Goal: Task Accomplishment & Management: Use online tool/utility

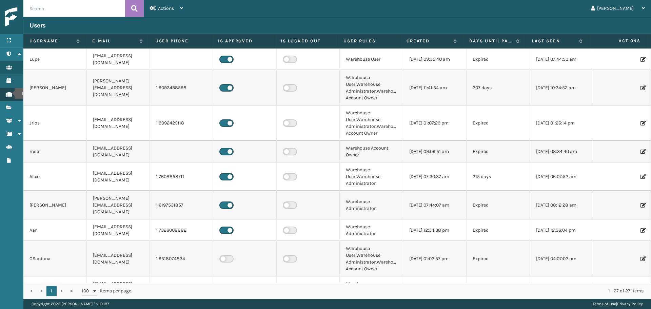
click at [10, 94] on icon "Inventory" at bounding box center [8, 94] width 5 height 5
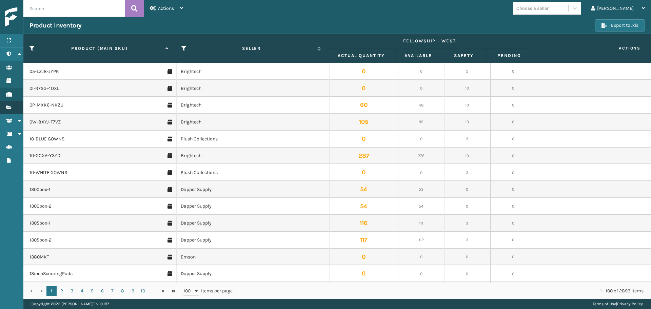
click at [16, 105] on link "Users Fulfillment Orders" at bounding box center [11, 107] width 23 height 13
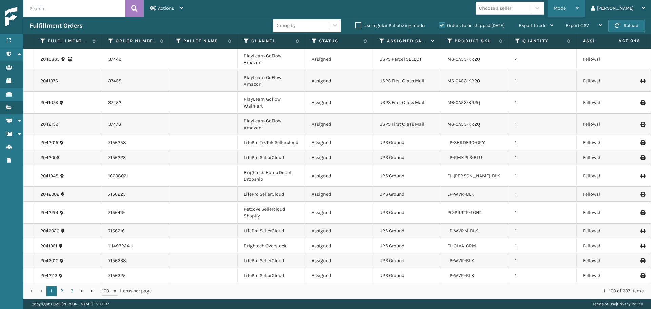
click at [566, 10] on span "Mode" at bounding box center [560, 8] width 12 height 6
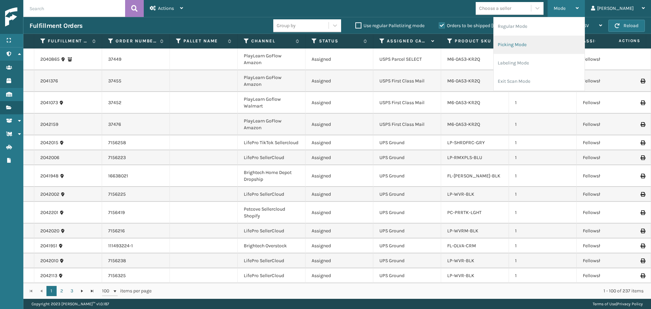
click at [554, 44] on li "Picking Mode" at bounding box center [539, 45] width 91 height 18
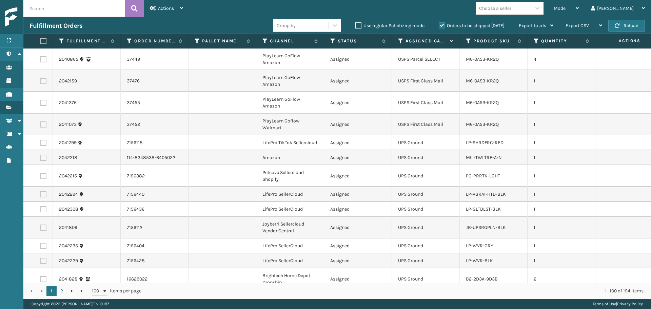
click at [512, 9] on div "Choose a seller" at bounding box center [495, 8] width 32 height 7
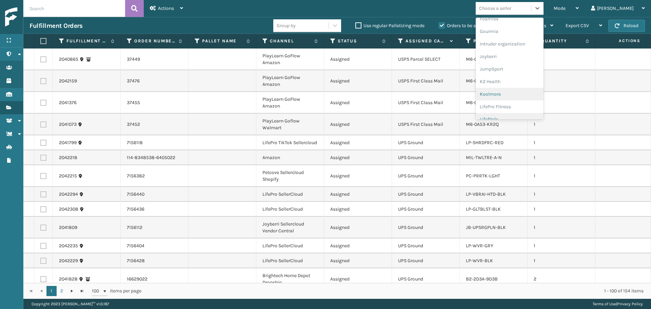
scroll to position [204, 0]
click at [519, 73] on div "LifePro Fitness" at bounding box center [510, 72] width 68 height 13
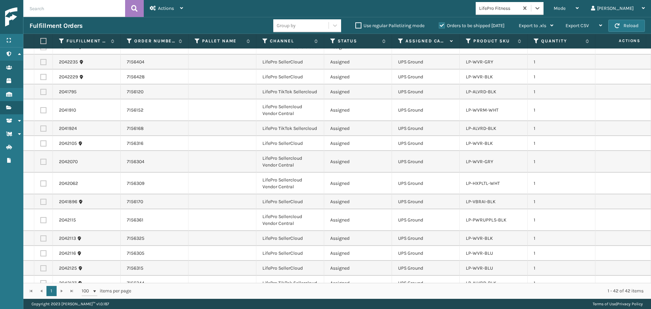
scroll to position [0, 0]
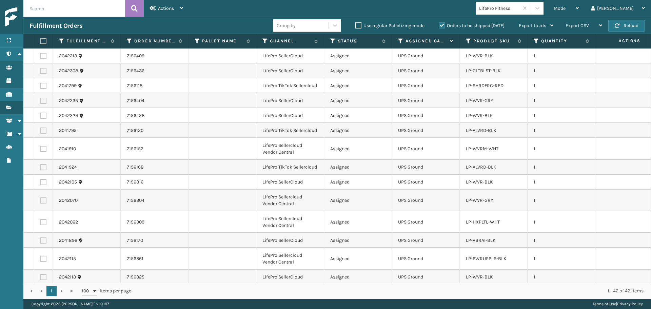
click at [43, 42] on label at bounding box center [42, 41] width 4 height 6
click at [41, 42] on input "checkbox" at bounding box center [40, 41] width 0 height 4
checkbox input "true"
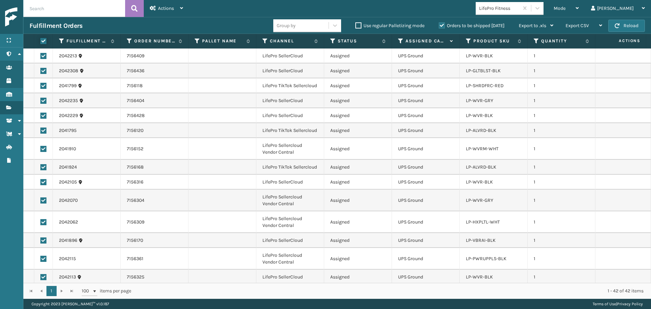
checkbox input "true"
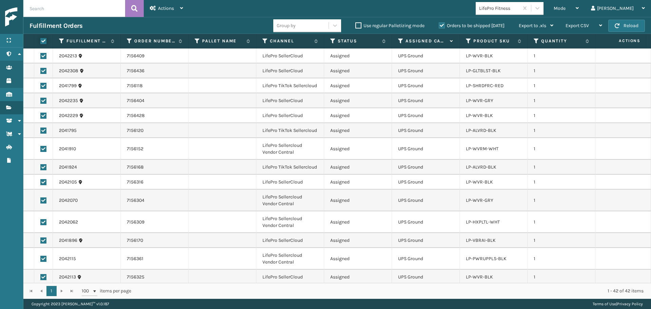
checkbox input "true"
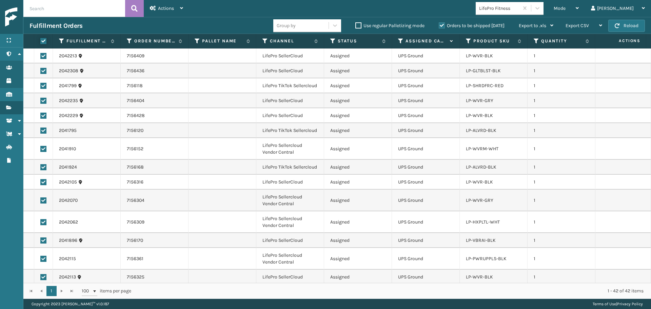
checkbox input "true"
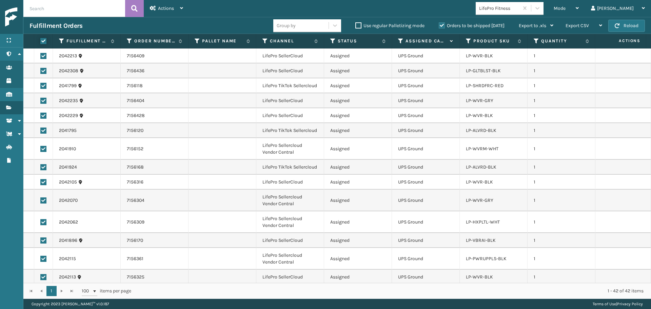
checkbox input "true"
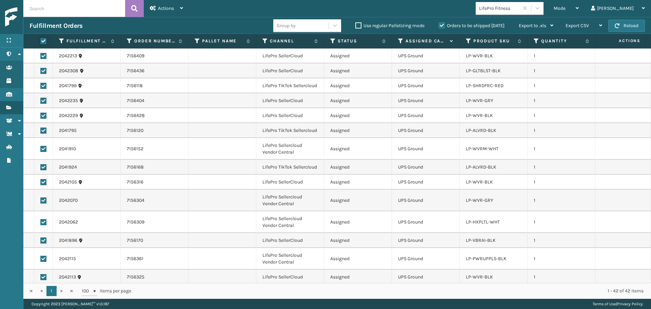
checkbox input "true"
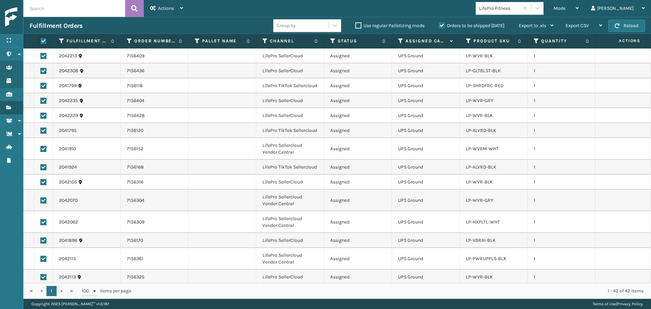
checkbox input "true"
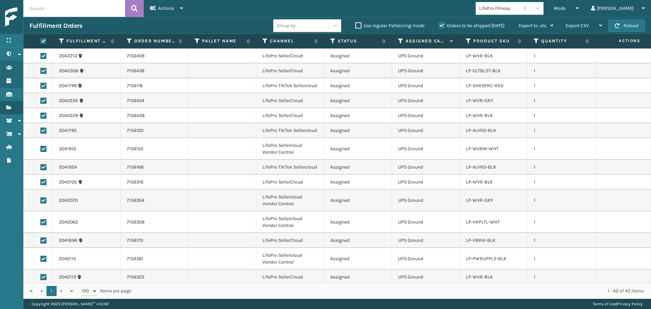
checkbox input "true"
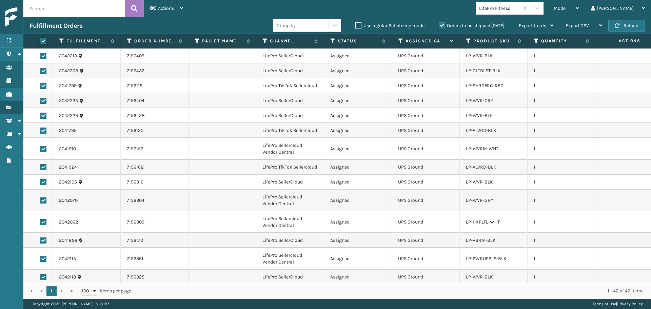
checkbox input "true"
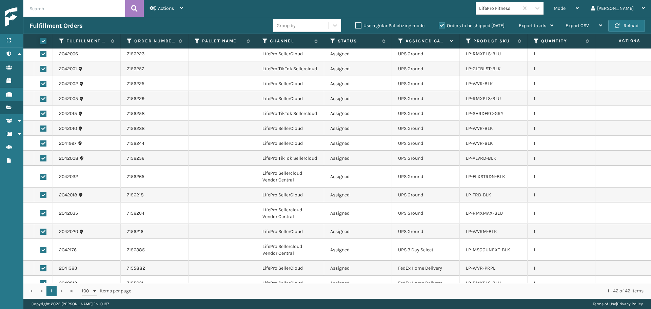
scroll to position [445, 0]
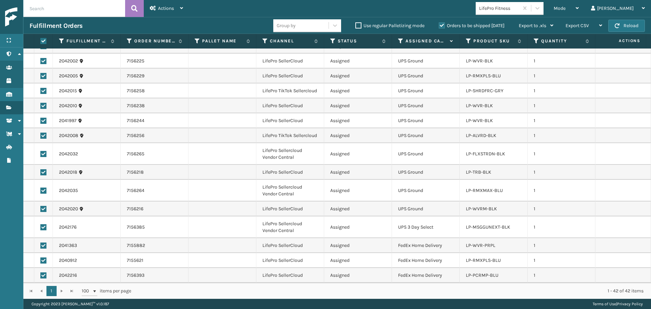
click at [41, 272] on label at bounding box center [43, 275] width 6 height 6
click at [41, 272] on input "checkbox" at bounding box center [40, 274] width 0 height 4
checkbox input "false"
click at [43, 257] on label at bounding box center [43, 260] width 6 height 6
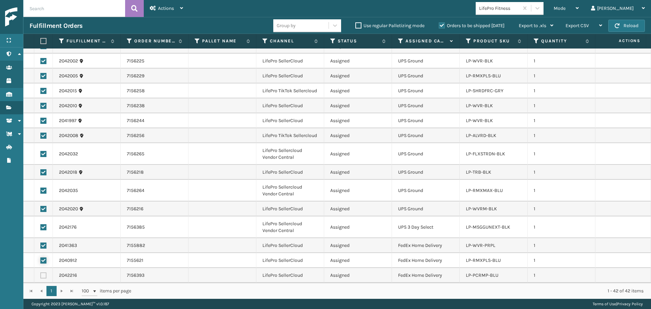
click at [41, 257] on input "checkbox" at bounding box center [40, 259] width 0 height 4
checkbox input "false"
click at [42, 243] on label at bounding box center [43, 246] width 6 height 6
click at [41, 243] on input "checkbox" at bounding box center [40, 245] width 0 height 4
checkbox input "false"
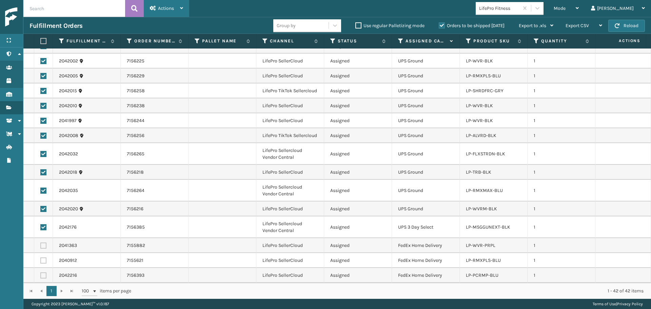
click at [159, 8] on span "Actions" at bounding box center [166, 8] width 16 height 6
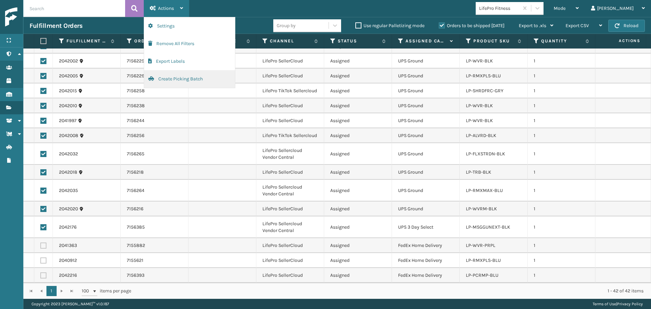
click at [173, 81] on button "Create Picking Batch" at bounding box center [189, 79] width 91 height 18
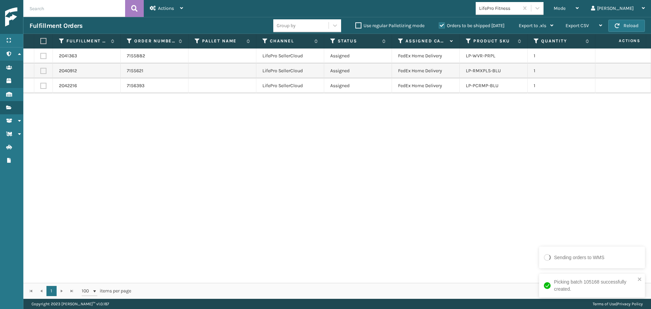
click at [43, 42] on label at bounding box center [42, 41] width 4 height 6
click at [41, 42] on input "checkbox" at bounding box center [40, 41] width 0 height 4
checkbox input "true"
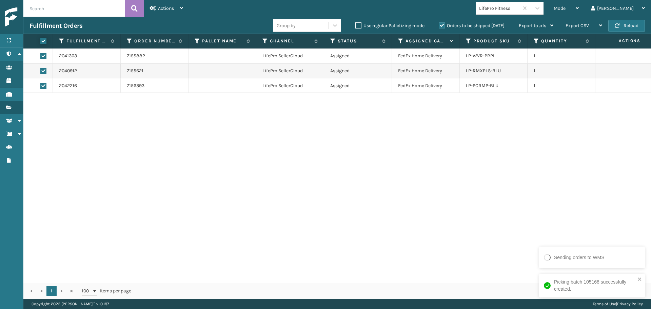
checkbox input "true"
click at [170, 5] on div "Actions" at bounding box center [166, 8] width 33 height 17
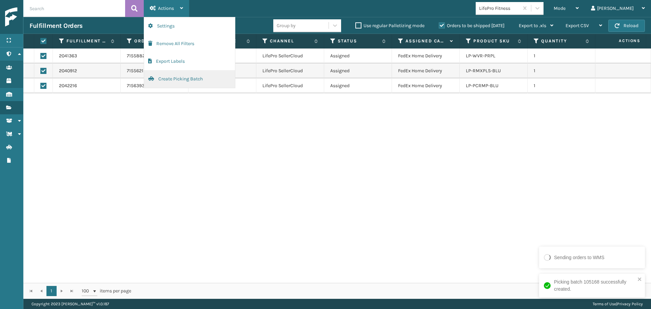
click at [199, 82] on button "Create Picking Batch" at bounding box center [189, 79] width 91 height 18
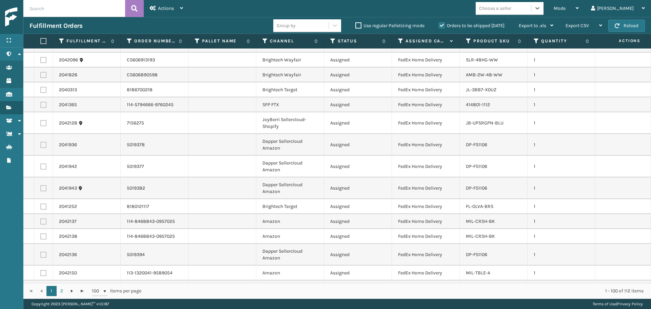
scroll to position [1575, 0]
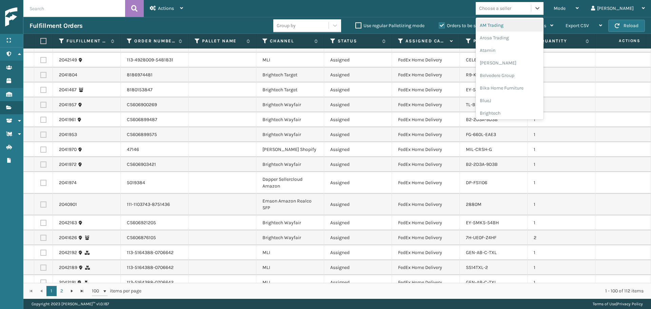
click at [513, 4] on div "Choose a seller" at bounding box center [503, 8] width 55 height 11
click at [526, 117] on div "Brightech" at bounding box center [510, 113] width 68 height 13
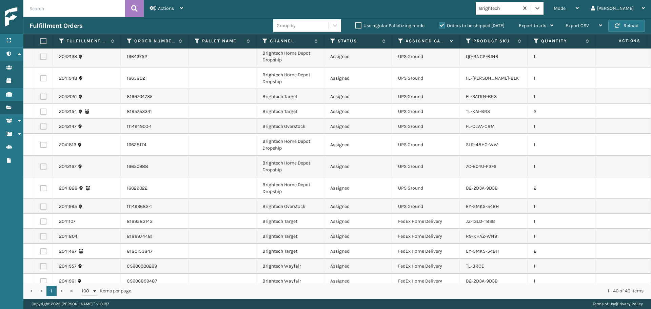
scroll to position [0, 0]
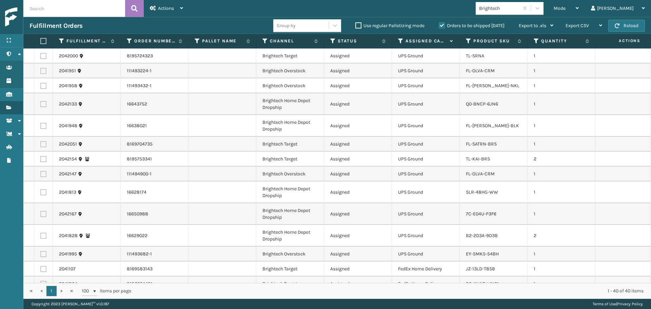
click at [42, 56] on label at bounding box center [43, 56] width 6 height 6
click at [41, 56] on input "checkbox" at bounding box center [40, 55] width 0 height 4
checkbox input "true"
click at [44, 72] on label at bounding box center [43, 71] width 6 height 6
click at [41, 72] on input "checkbox" at bounding box center [40, 70] width 0 height 4
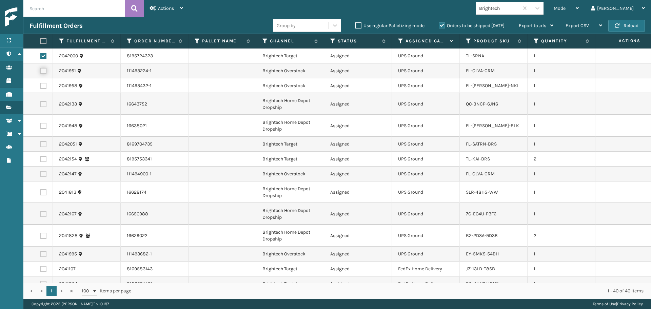
checkbox input "true"
click at [41, 38] on label at bounding box center [42, 41] width 4 height 6
click at [41, 39] on input "checkbox" at bounding box center [40, 41] width 0 height 4
checkbox input "true"
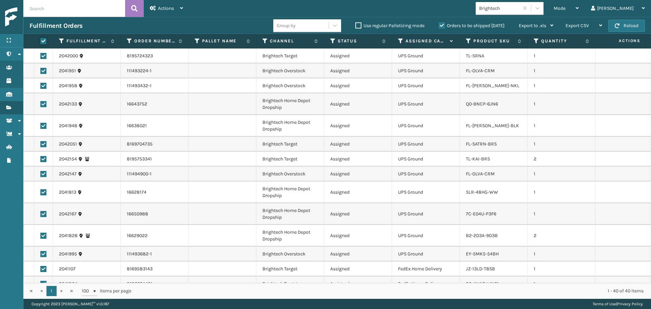
checkbox input "true"
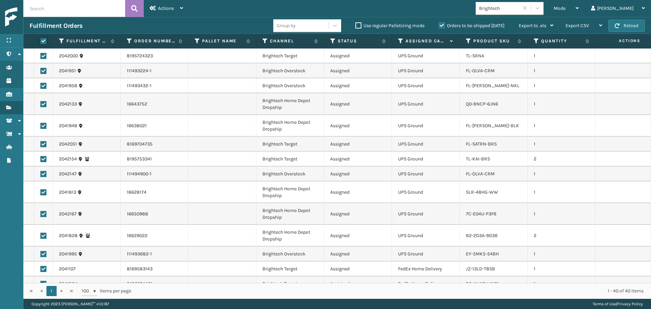
checkbox input "true"
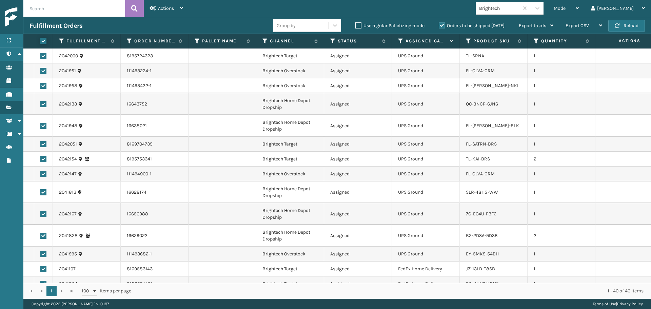
checkbox input "true"
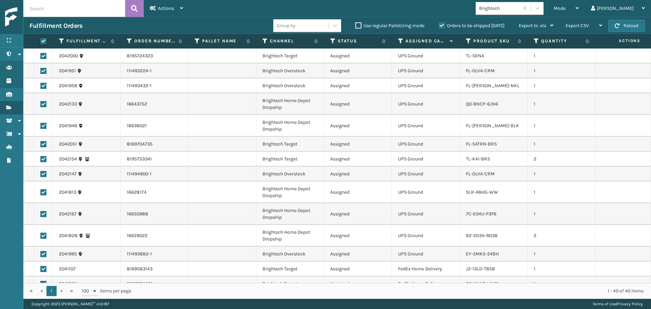
checkbox input "true"
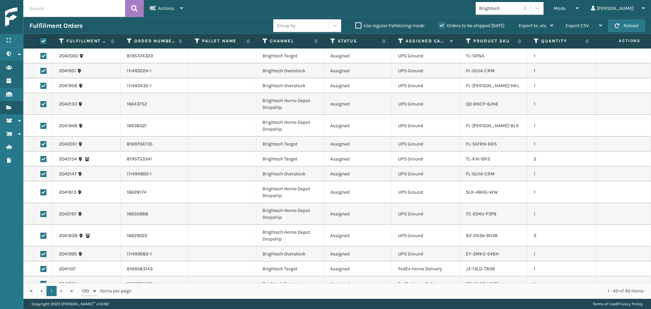
checkbox input "true"
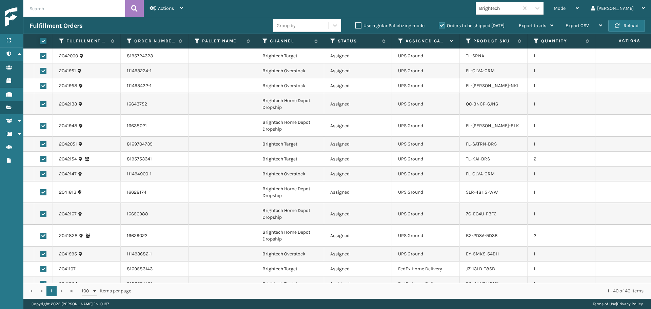
checkbox input "true"
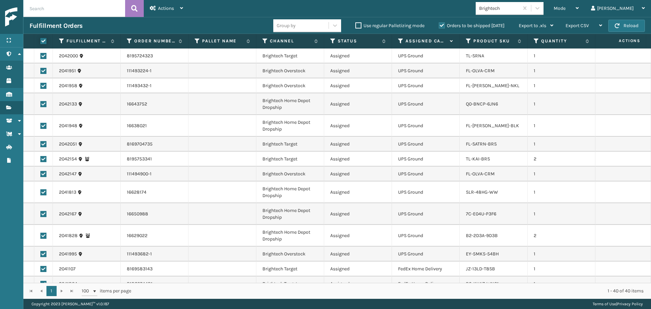
checkbox input "true"
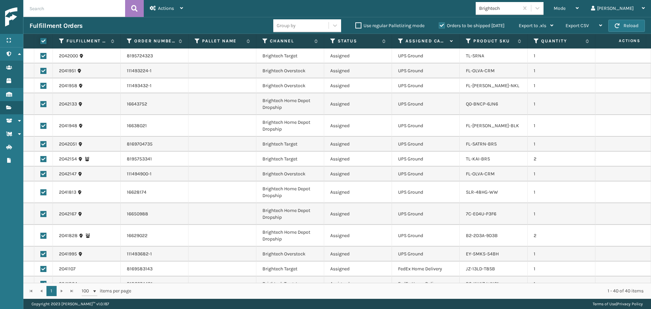
checkbox input "true"
click at [44, 54] on label at bounding box center [43, 56] width 6 height 6
click at [41, 54] on input "checkbox" at bounding box center [40, 55] width 0 height 4
checkbox input "false"
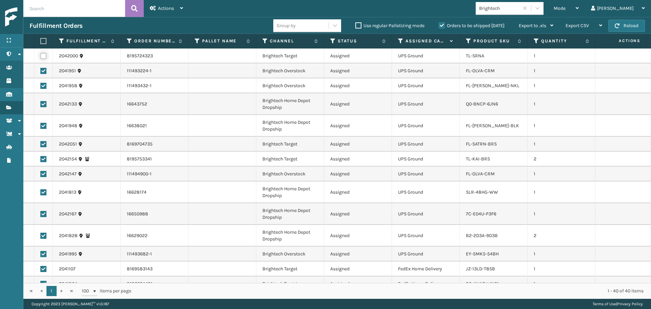
checkbox input "false"
drag, startPoint x: 43, startPoint y: 70, endPoint x: 44, endPoint y: 82, distance: 12.6
click at [43, 71] on label at bounding box center [43, 71] width 6 height 6
click at [41, 71] on input "checkbox" at bounding box center [40, 70] width 0 height 4
checkbox input "false"
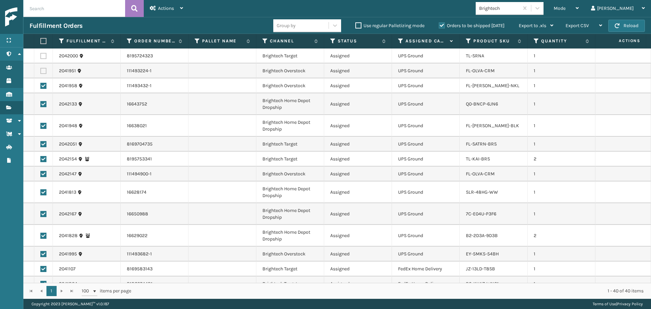
click at [44, 88] on label at bounding box center [43, 86] width 6 height 6
click at [41, 87] on input "checkbox" at bounding box center [40, 85] width 0 height 4
checkbox input "false"
click at [42, 107] on td at bounding box center [43, 104] width 19 height 22
click at [42, 104] on label at bounding box center [43, 104] width 6 height 6
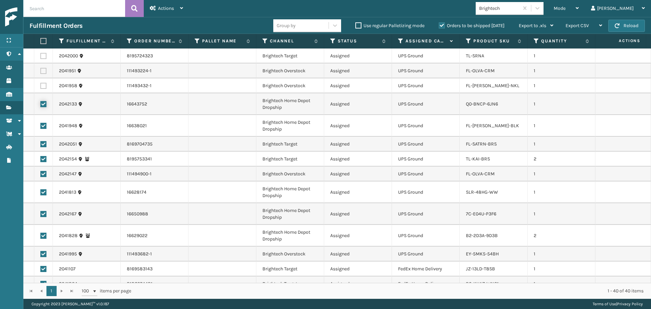
click at [41, 104] on input "checkbox" at bounding box center [40, 103] width 0 height 4
checkbox input "false"
click at [42, 128] on label at bounding box center [43, 126] width 6 height 6
click at [41, 127] on input "checkbox" at bounding box center [40, 125] width 0 height 4
checkbox input "false"
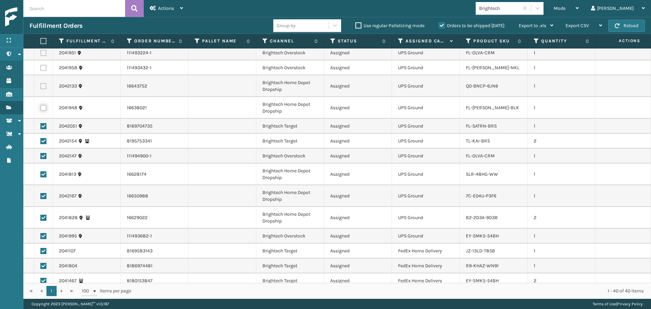
scroll to position [34, 0]
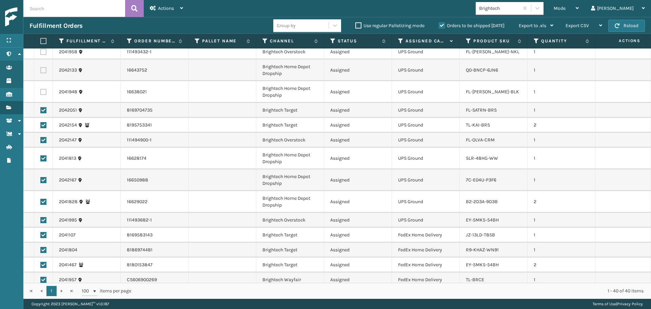
click at [42, 110] on label at bounding box center [43, 110] width 6 height 6
click at [41, 110] on input "checkbox" at bounding box center [40, 109] width 0 height 4
checkbox input "false"
click at [43, 124] on label at bounding box center [43, 125] width 6 height 6
click at [41, 124] on input "checkbox" at bounding box center [40, 124] width 0 height 4
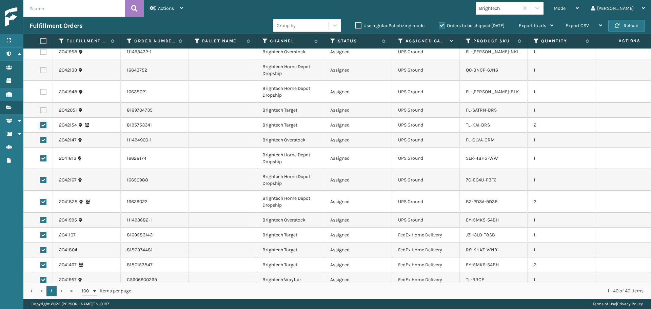
checkbox input "false"
click at [42, 140] on label at bounding box center [43, 140] width 6 height 6
click at [41, 140] on input "checkbox" at bounding box center [40, 139] width 0 height 4
checkbox input "false"
click at [43, 160] on label at bounding box center [43, 158] width 6 height 6
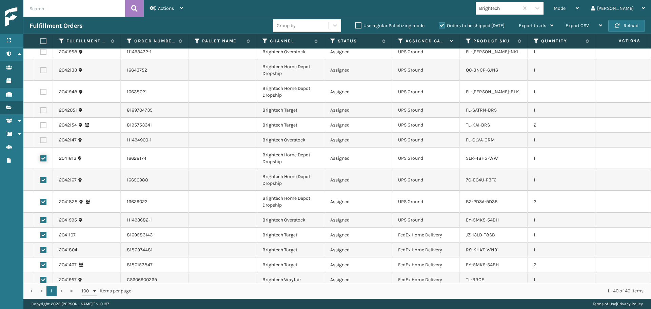
click at [41, 160] on input "checkbox" at bounding box center [40, 157] width 0 height 4
checkbox input "false"
click at [44, 179] on label at bounding box center [43, 180] width 6 height 6
click at [41, 179] on input "checkbox" at bounding box center [40, 179] width 0 height 4
checkbox input "false"
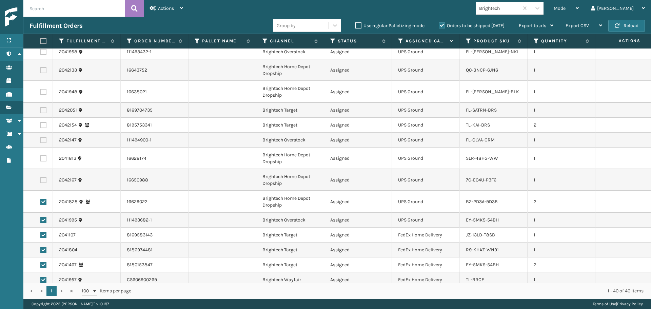
click at [42, 204] on label at bounding box center [43, 202] width 6 height 6
click at [41, 203] on input "checkbox" at bounding box center [40, 201] width 0 height 4
checkbox input "false"
click at [45, 219] on label at bounding box center [43, 220] width 6 height 6
click at [41, 219] on input "checkbox" at bounding box center [40, 219] width 0 height 4
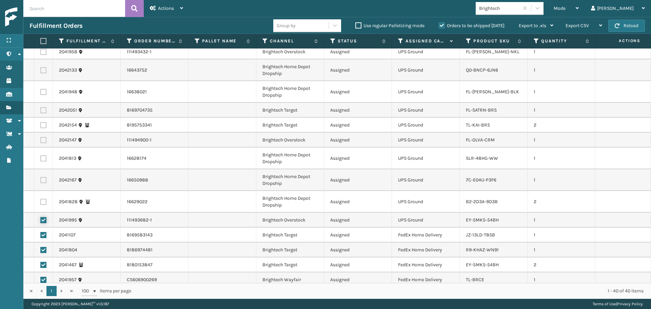
checkbox input "false"
click at [175, 6] on div "Actions" at bounding box center [166, 8] width 33 height 17
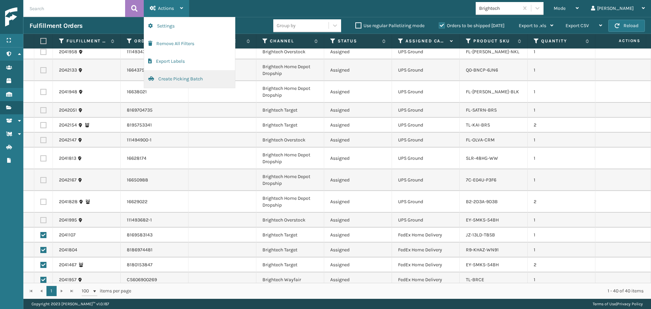
click at [178, 80] on button "Create Picking Batch" at bounding box center [189, 79] width 91 height 18
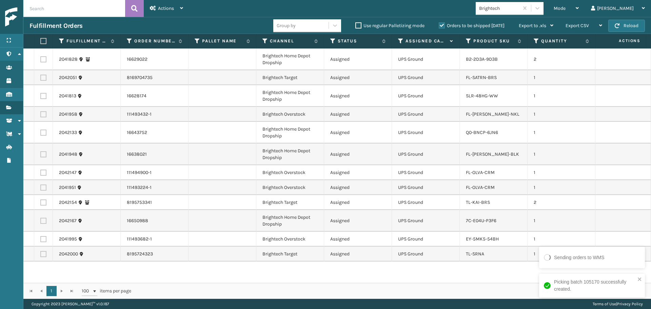
click at [587, 161] on td "1" at bounding box center [562, 154] width 68 height 22
click at [40, 39] on th at bounding box center [43, 41] width 19 height 15
click at [44, 41] on label at bounding box center [42, 41] width 4 height 6
click at [41, 41] on input "checkbox" at bounding box center [40, 41] width 0 height 4
checkbox input "true"
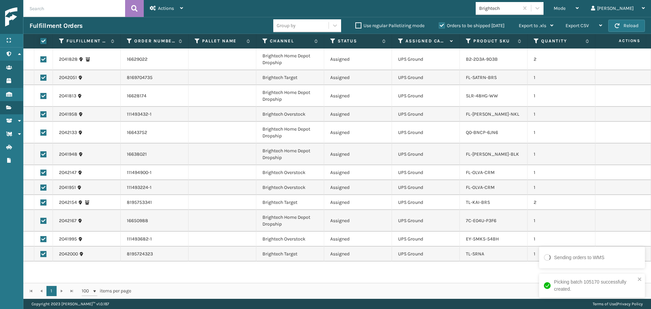
checkbox input "true"
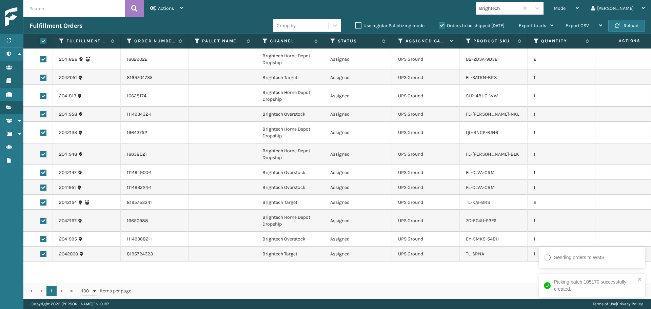
checkbox input "true"
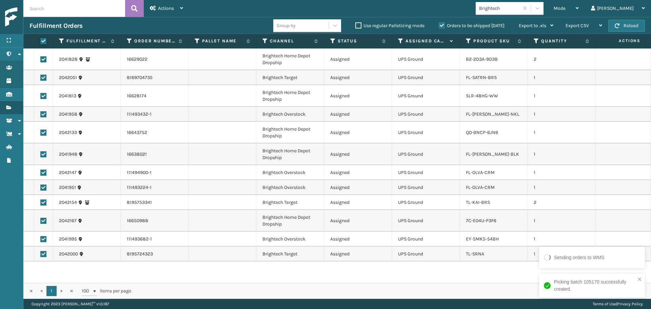
checkbox input "true"
click at [178, 9] on div "Actions" at bounding box center [166, 8] width 33 height 17
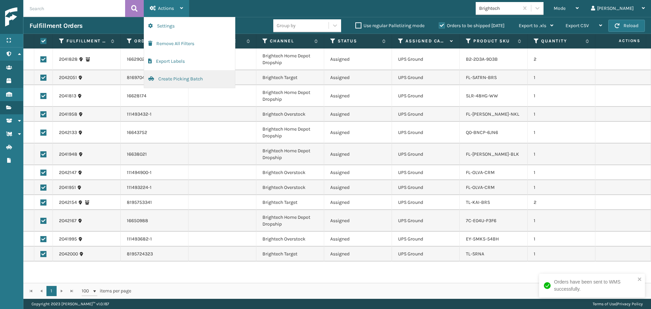
click at [172, 81] on button "Create Picking Batch" at bounding box center [189, 79] width 91 height 18
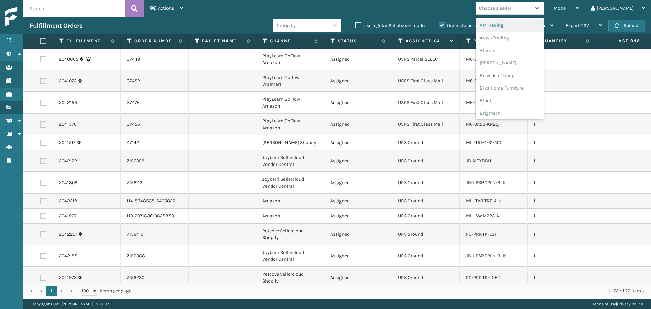
click at [512, 8] on div "Choose a seller" at bounding box center [495, 8] width 32 height 7
click at [523, 107] on div "PlayLearn" at bounding box center [510, 106] width 68 height 13
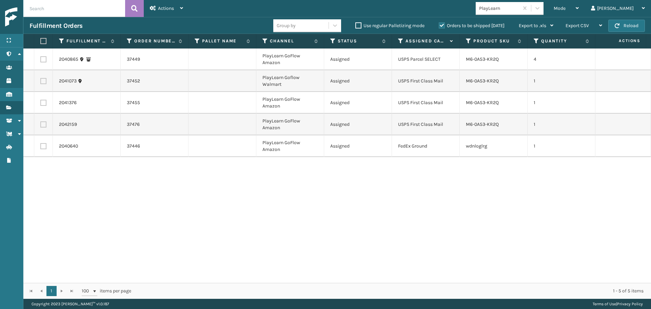
click at [520, 6] on div "PlayLearn" at bounding box center [499, 8] width 40 height 7
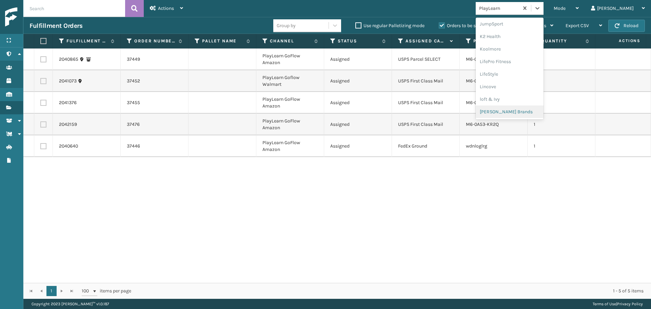
scroll to position [328, 0]
click at [521, 102] on div "SleepGeekz" at bounding box center [510, 99] width 68 height 13
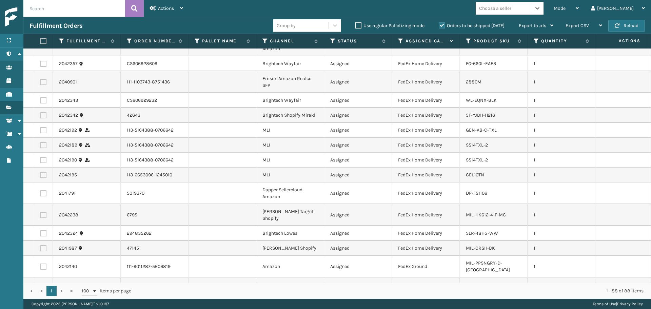
scroll to position [1444, 0]
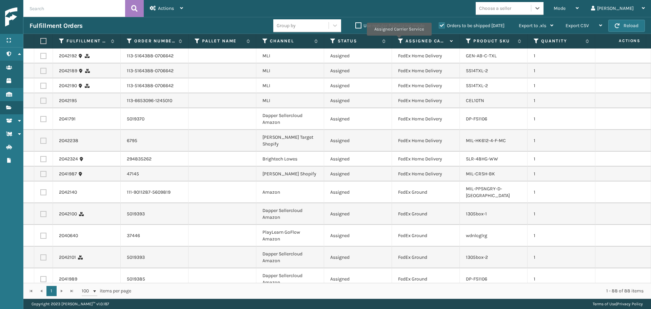
click at [399, 40] on icon at bounding box center [400, 41] width 5 height 6
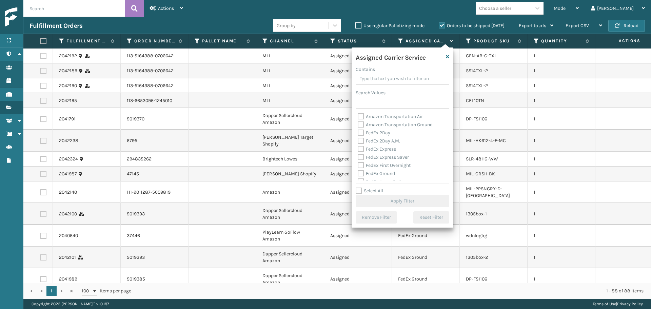
click at [380, 134] on label "FedEx 2Day" at bounding box center [374, 133] width 33 height 6
click at [358, 133] on input "FedEx 2Day" at bounding box center [358, 131] width 0 height 4
checkbox input "true"
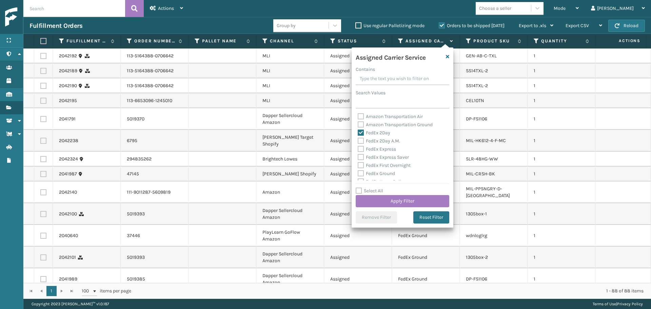
click at [382, 142] on label "FedEx 2Day A.M." at bounding box center [379, 141] width 42 height 6
click at [358, 141] on input "FedEx 2Day A.M." at bounding box center [358, 139] width 0 height 4
checkbox input "true"
click at [386, 150] on label "FedEx Express" at bounding box center [377, 149] width 38 height 6
click at [358, 150] on input "FedEx Express" at bounding box center [358, 147] width 0 height 4
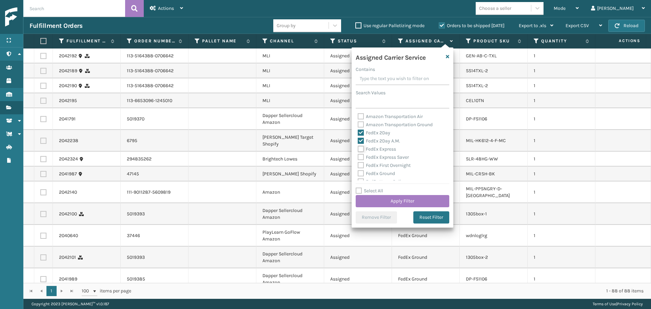
checkbox input "true"
click at [388, 157] on label "FedEx Express Saver" at bounding box center [383, 157] width 51 height 6
click at [358, 157] on input "FedEx Express Saver" at bounding box center [358, 155] width 0 height 4
checkbox input "true"
click at [390, 165] on label "FedEx First Overnight" at bounding box center [384, 165] width 53 height 6
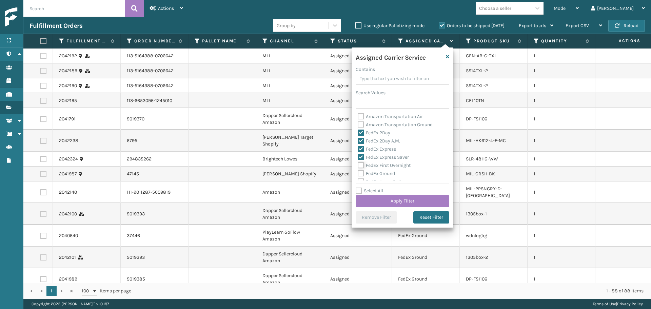
click at [358, 165] on input "FedEx First Overnight" at bounding box center [358, 163] width 0 height 4
checkbox input "true"
click at [391, 172] on label "FedEx Ground" at bounding box center [376, 174] width 37 height 6
click at [358, 172] on input "FedEx Ground" at bounding box center [358, 172] width 0 height 4
checkbox input "true"
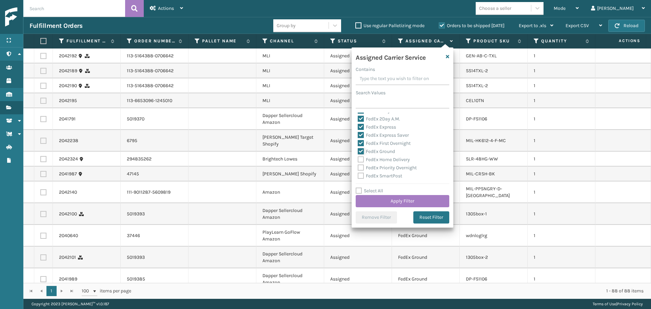
scroll to position [34, 0]
click at [384, 148] on label "FedEx Home Delivery" at bounding box center [384, 148] width 52 height 6
click at [358, 148] on input "FedEx Home Delivery" at bounding box center [358, 146] width 0 height 4
checkbox input "true"
click at [387, 160] on div "FedEx Priority Overnight" at bounding box center [403, 156] width 90 height 8
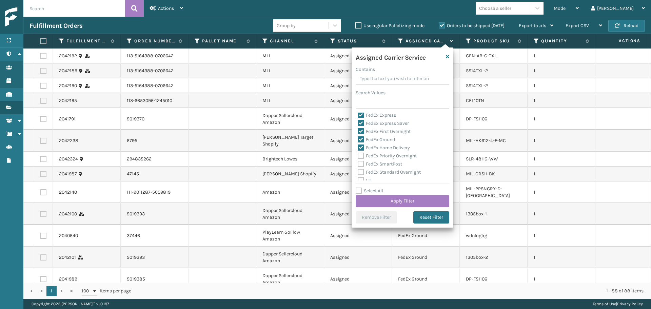
click at [386, 164] on label "FedEx SmartPost" at bounding box center [380, 164] width 44 height 6
click at [358, 164] on input "FedEx SmartPost" at bounding box center [358, 162] width 0 height 4
checkbox input "true"
click at [386, 171] on label "FedEx Standard Overnight" at bounding box center [389, 172] width 63 height 6
click at [358, 171] on input "FedEx Standard Overnight" at bounding box center [358, 170] width 0 height 4
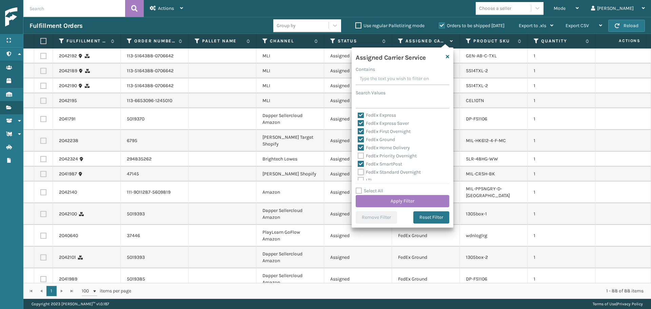
checkbox input "true"
click at [371, 153] on label "FedEx Priority Overnight" at bounding box center [387, 156] width 59 height 6
click at [358, 153] on input "FedEx Priority Overnight" at bounding box center [358, 154] width 0 height 4
checkbox input "true"
click at [400, 203] on button "Apply Filter" at bounding box center [403, 201] width 94 height 12
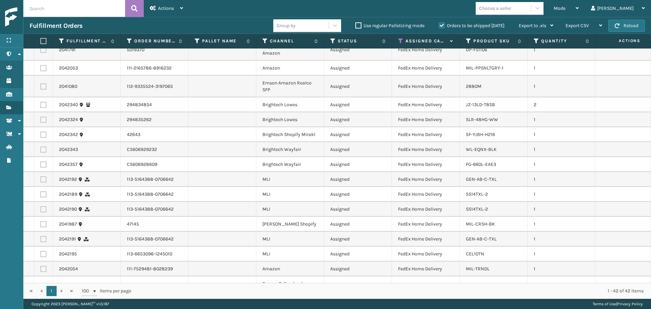
scroll to position [0, 0]
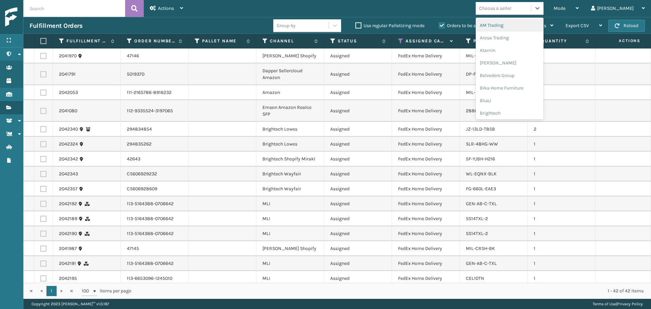
click at [527, 12] on div "Choose a seller" at bounding box center [503, 8] width 55 height 11
click at [517, 107] on div "Emson" at bounding box center [510, 108] width 68 height 13
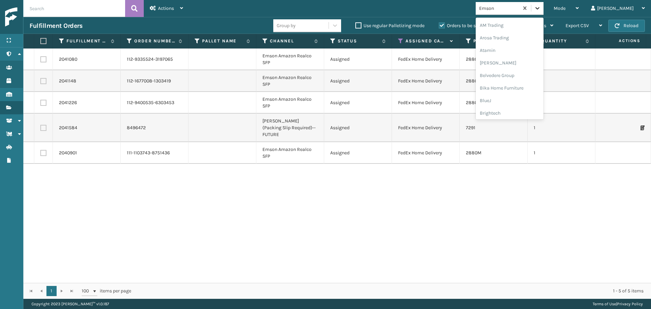
click at [541, 9] on icon at bounding box center [537, 8] width 7 height 7
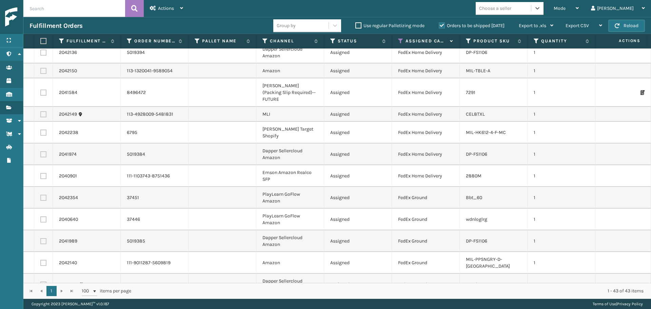
scroll to position [548, 0]
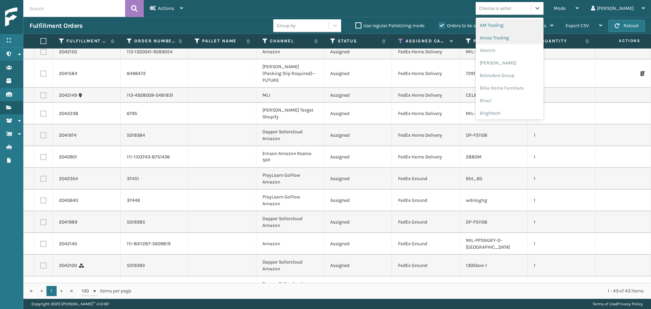
drag, startPoint x: 524, startPoint y: 11, endPoint x: 523, endPoint y: 33, distance: 22.7
click at [512, 11] on div "Choose a seller" at bounding box center [495, 8] width 32 height 7
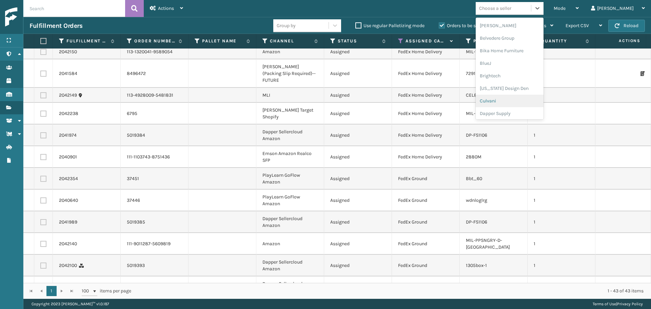
scroll to position [68, 0]
click at [516, 83] on div "Dapper Supply" at bounding box center [510, 83] width 68 height 13
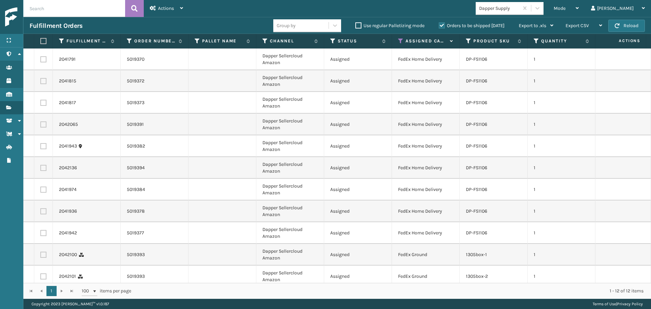
click at [44, 40] on label at bounding box center [42, 41] width 4 height 6
click at [41, 40] on input "checkbox" at bounding box center [40, 41] width 0 height 4
checkbox input "true"
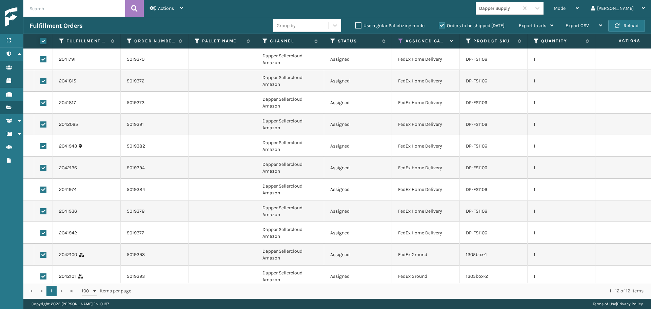
checkbox input "true"
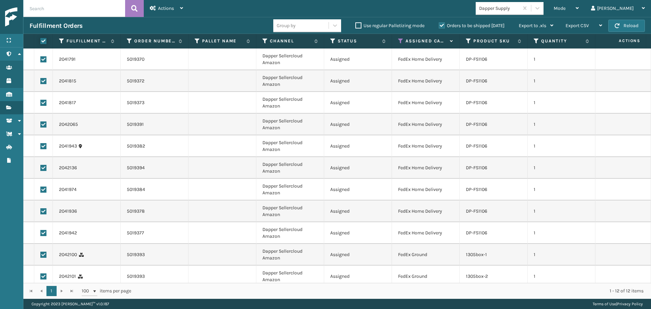
checkbox input "true"
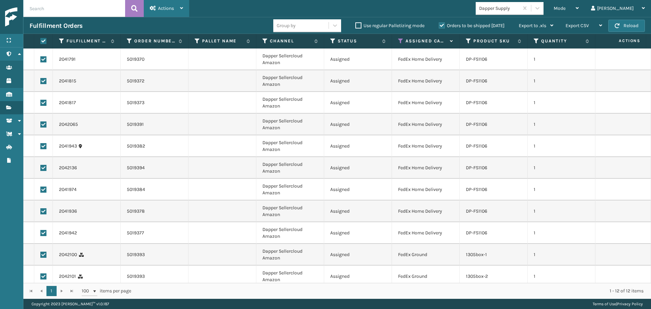
click at [164, 6] on span "Actions" at bounding box center [166, 8] width 16 height 6
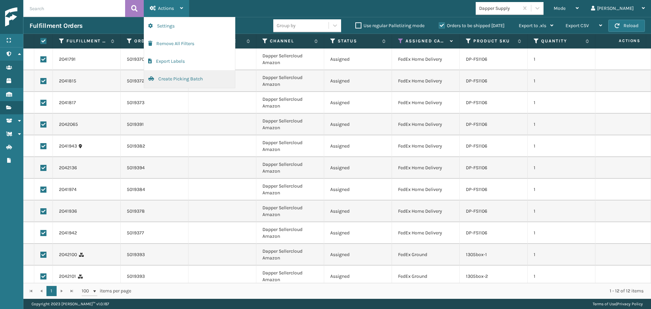
click at [175, 78] on button "Create Picking Batch" at bounding box center [189, 79] width 91 height 18
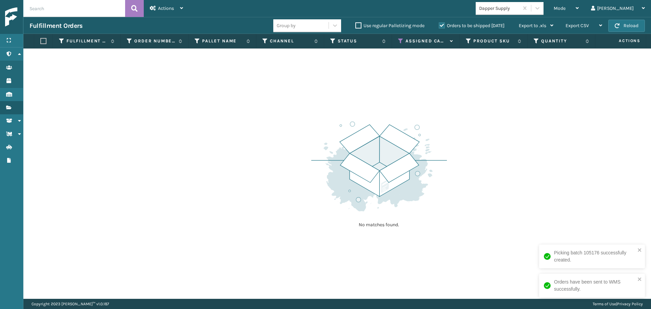
click at [520, 7] on div "Dapper Supply" at bounding box center [499, 8] width 40 height 7
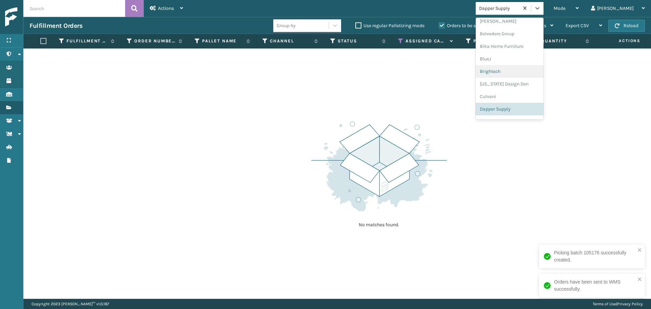
scroll to position [110, 0]
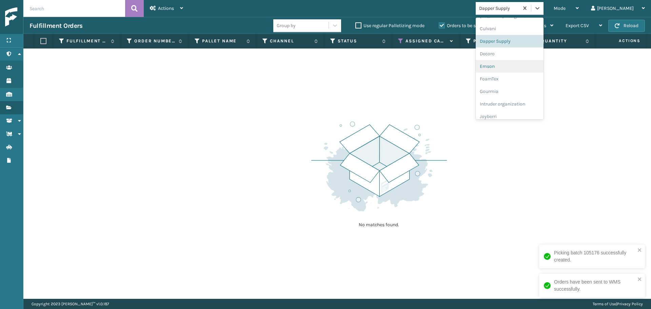
click at [518, 63] on div "Emson" at bounding box center [510, 66] width 68 height 13
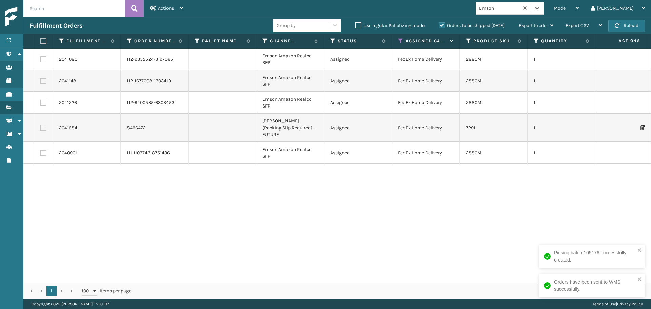
click at [43, 43] on label at bounding box center [42, 41] width 4 height 6
click at [41, 43] on input "checkbox" at bounding box center [40, 41] width 0 height 4
checkbox input "true"
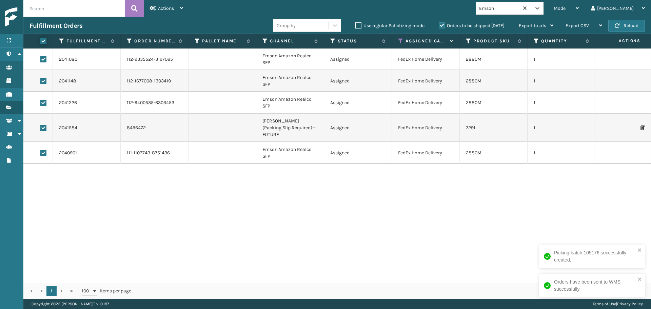
checkbox input "true"
click at [162, 7] on span "Actions" at bounding box center [166, 8] width 16 height 6
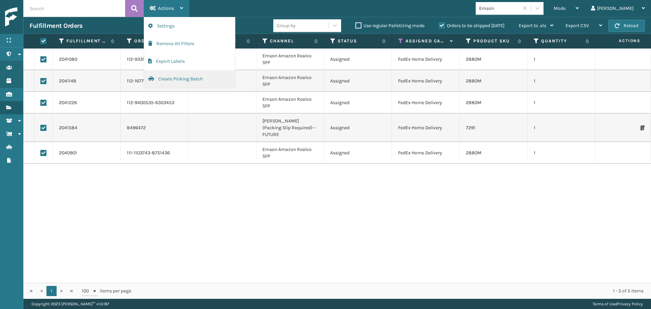
click at [179, 84] on button "Create Picking Batch" at bounding box center [189, 79] width 91 height 18
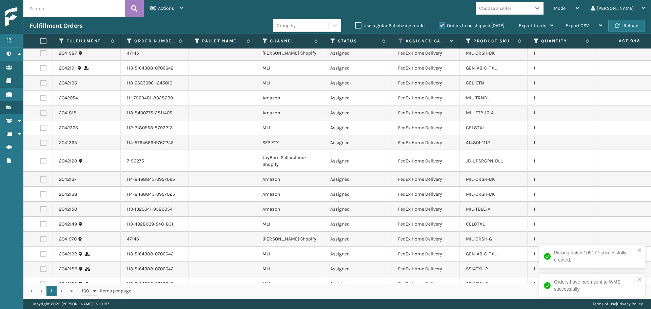
scroll to position [179, 0]
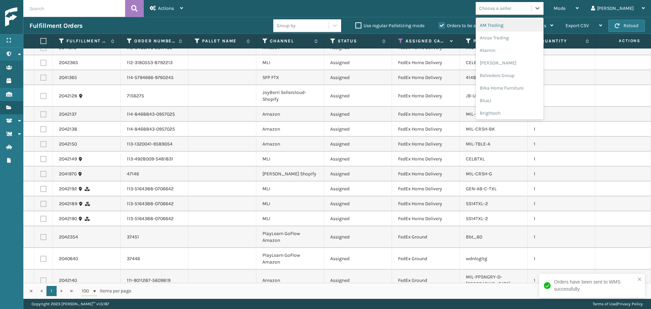
click at [512, 11] on div "Choose a seller" at bounding box center [495, 8] width 32 height 7
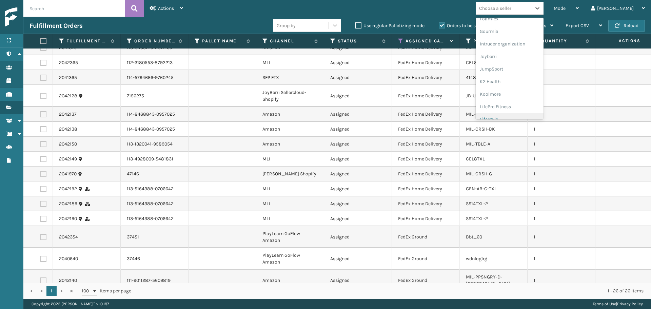
scroll to position [215, 0]
click at [516, 115] on div "Milliard Brands" at bounding box center [510, 111] width 68 height 13
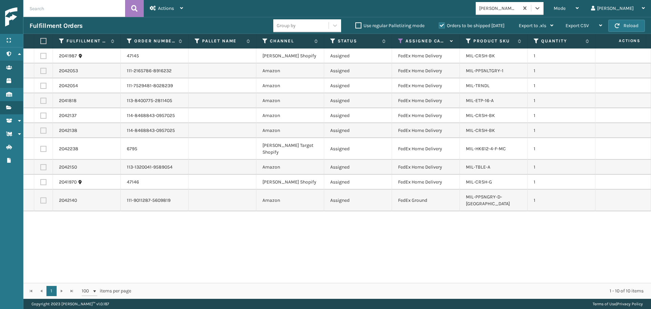
click at [43, 38] on label at bounding box center [42, 41] width 4 height 6
click at [41, 39] on input "checkbox" at bounding box center [40, 41] width 0 height 4
checkbox input "true"
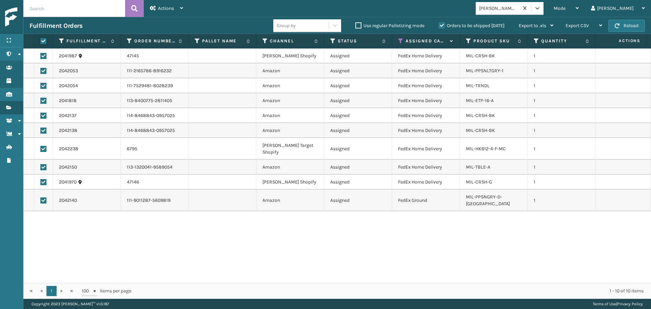
checkbox input "true"
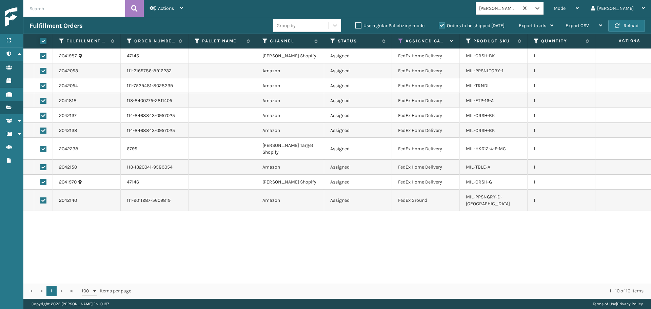
checkbox input "true"
click at [160, 6] on span "Actions" at bounding box center [166, 8] width 16 height 6
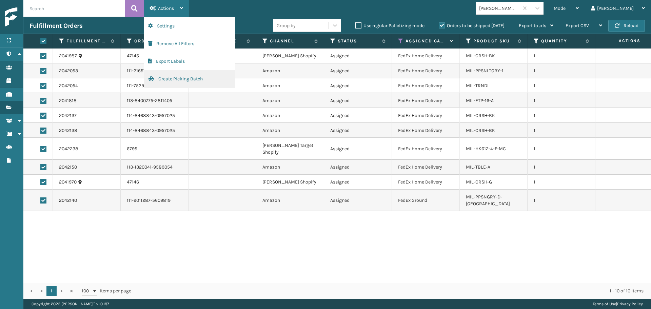
click at [177, 79] on button "Create Picking Batch" at bounding box center [189, 79] width 91 height 18
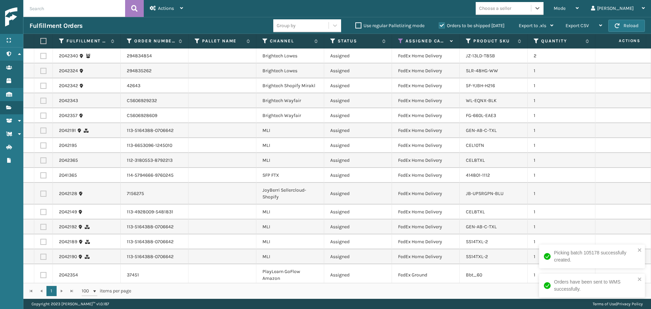
click at [512, 8] on div "Choose a seller" at bounding box center [495, 8] width 32 height 7
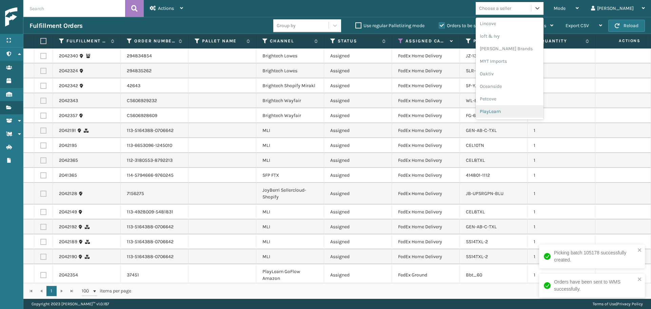
scroll to position [328, 0]
click at [514, 103] on div "SleepGeekz" at bounding box center [510, 99] width 68 height 13
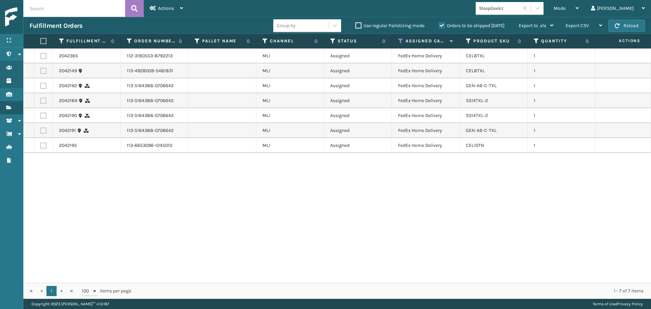
drag, startPoint x: 41, startPoint y: 42, endPoint x: 46, endPoint y: 38, distance: 6.4
click at [41, 42] on label at bounding box center [42, 41] width 4 height 6
click at [41, 42] on input "checkbox" at bounding box center [40, 41] width 0 height 4
checkbox input "true"
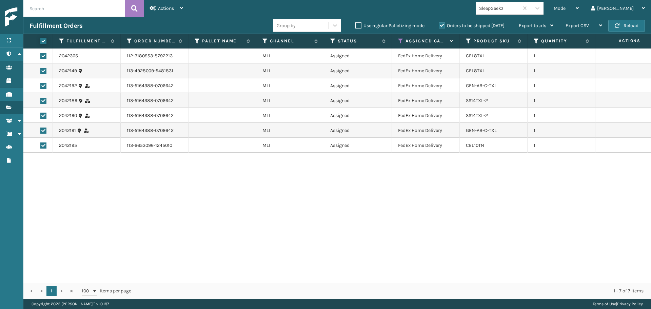
checkbox input "true"
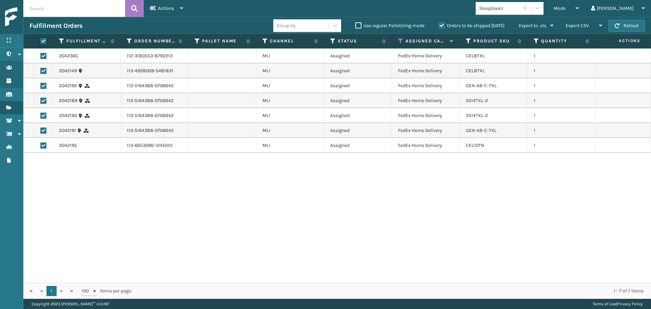
checkbox input "true"
click at [172, 5] on div "Actions" at bounding box center [166, 8] width 33 height 17
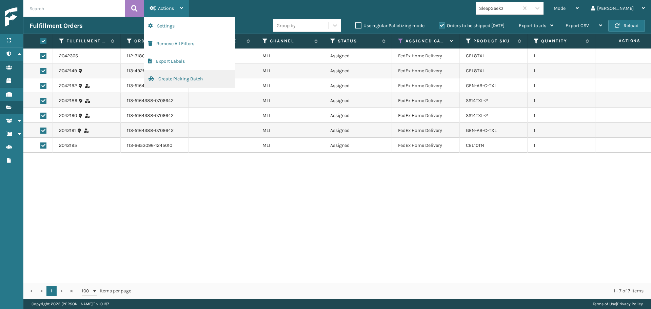
click at [192, 78] on button "Create Picking Batch" at bounding box center [189, 79] width 91 height 18
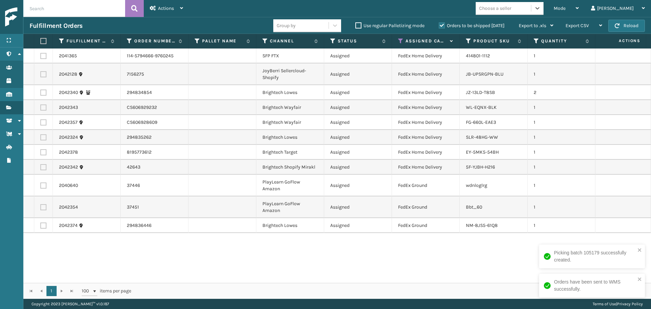
click at [512, 10] on div "Choose a seller" at bounding box center [495, 8] width 32 height 7
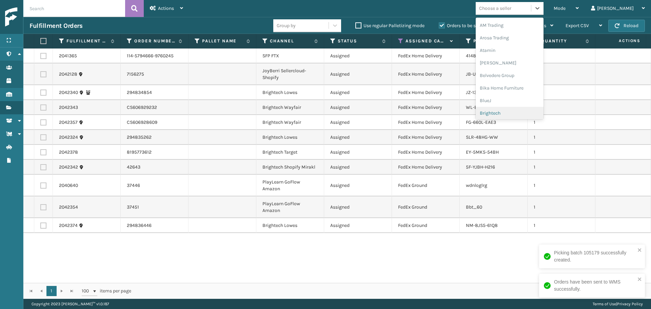
click at [517, 109] on div "Brightech" at bounding box center [510, 113] width 68 height 13
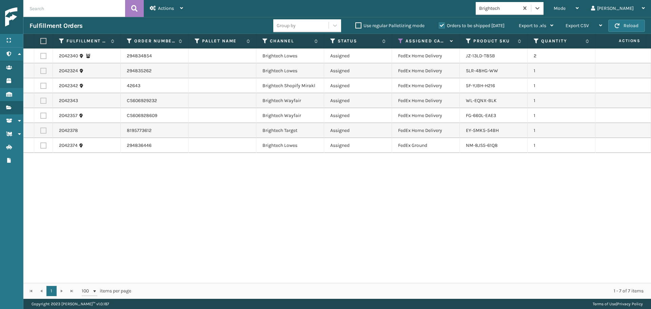
drag, startPoint x: 42, startPoint y: 40, endPoint x: 66, endPoint y: 36, distance: 24.7
click at [42, 40] on label at bounding box center [42, 41] width 4 height 6
click at [41, 40] on input "checkbox" at bounding box center [40, 41] width 0 height 4
checkbox input "true"
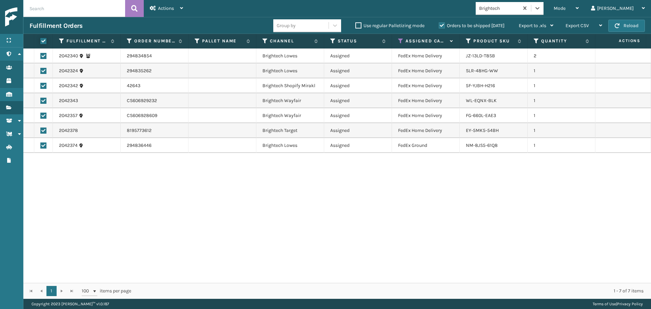
checkbox input "true"
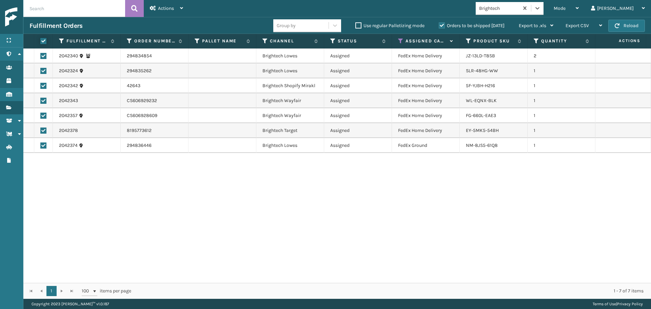
checkbox input "true"
click at [168, 11] on span "Actions" at bounding box center [166, 8] width 16 height 6
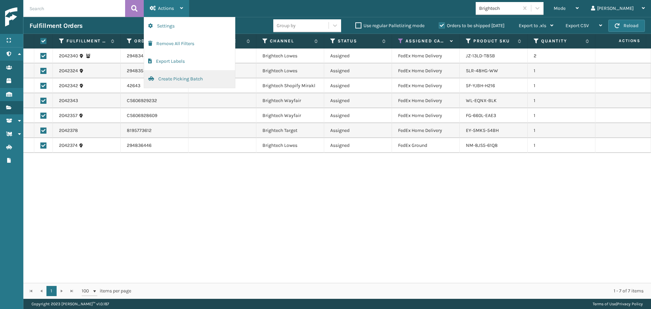
click at [184, 85] on button "Create Picking Batch" at bounding box center [189, 79] width 91 height 18
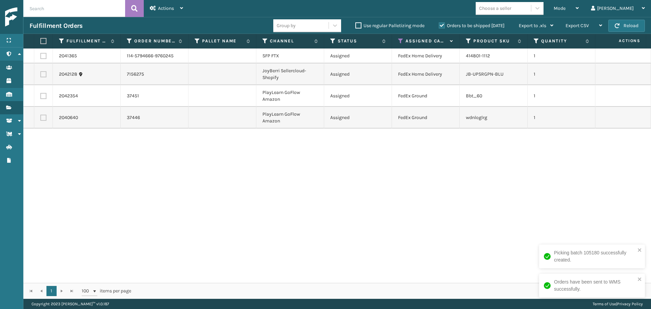
click at [43, 42] on label at bounding box center [42, 41] width 4 height 6
click at [41, 42] on input "checkbox" at bounding box center [40, 41] width 0 height 4
checkbox input "true"
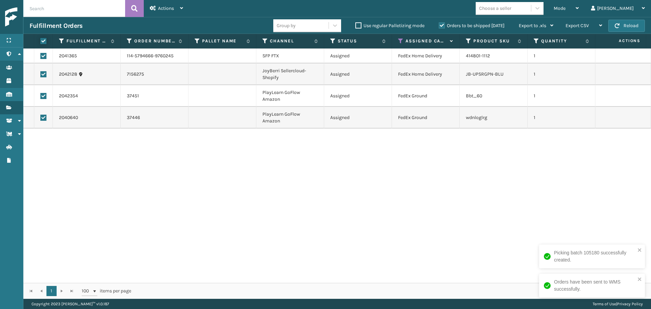
checkbox input "true"
click at [172, 9] on span "Actions" at bounding box center [166, 8] width 16 height 6
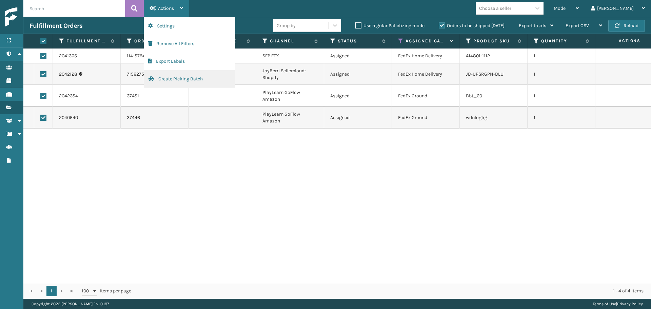
click at [199, 82] on button "Create Picking Batch" at bounding box center [189, 79] width 91 height 18
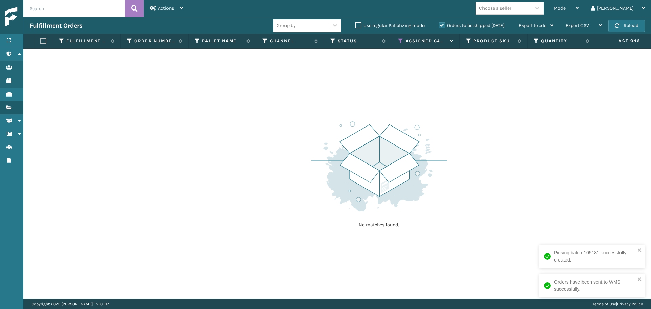
click at [496, 77] on div "No matches found." at bounding box center [337, 174] width 628 height 250
click at [399, 41] on icon at bounding box center [400, 41] width 5 height 6
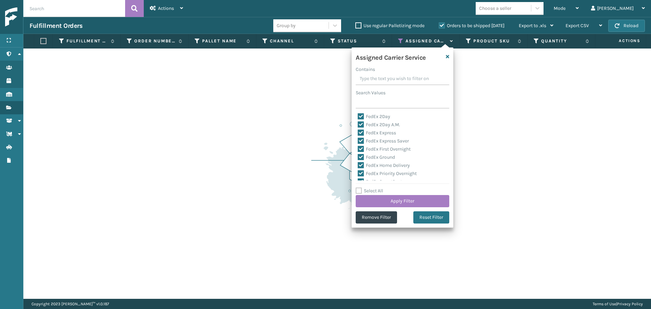
click at [368, 189] on label "Select All" at bounding box center [369, 191] width 27 height 6
click at [368, 188] on input "Select All" at bounding box center [407, 187] width 102 height 1
checkbox input "true"
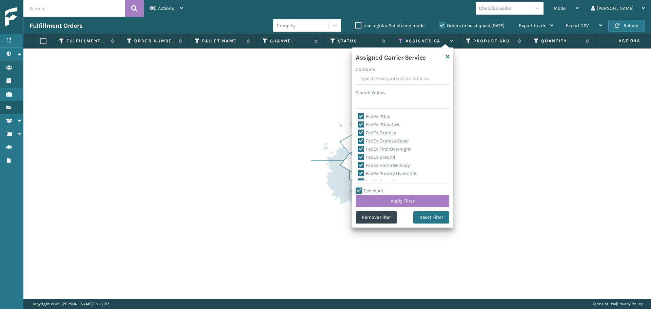
checkbox input "true"
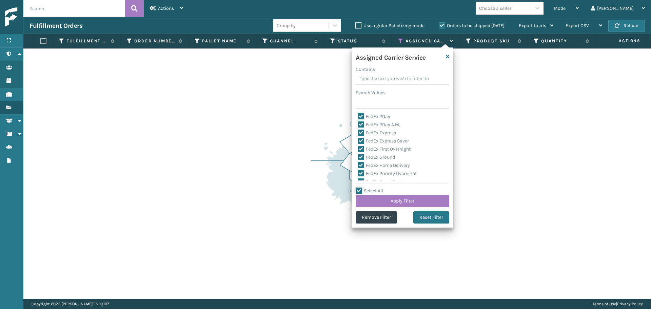
checkbox input "true"
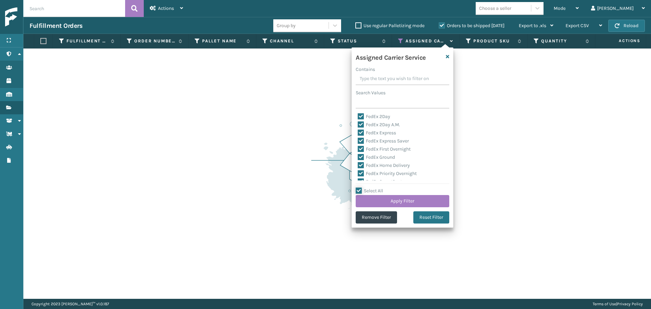
checkbox input "true"
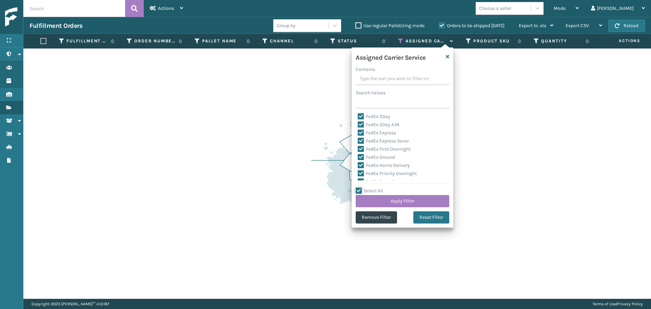
checkbox input "true"
click at [368, 189] on label "Select All" at bounding box center [369, 191] width 27 height 6
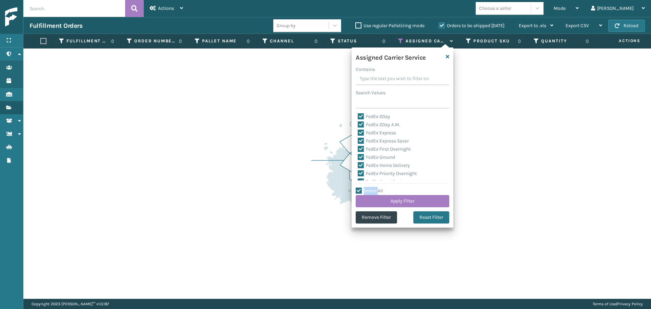
click at [368, 188] on input "Select All" at bounding box center [407, 187] width 102 height 1
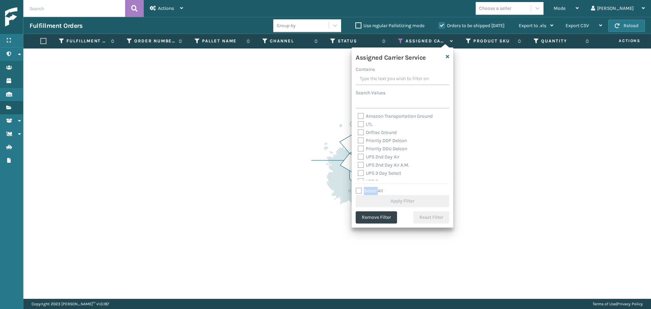
scroll to position [102, 0]
click at [371, 147] on label "UPS 2nd Day Air" at bounding box center [379, 145] width 42 height 6
click at [358, 146] on input "UPS 2nd Day Air" at bounding box center [358, 143] width 0 height 4
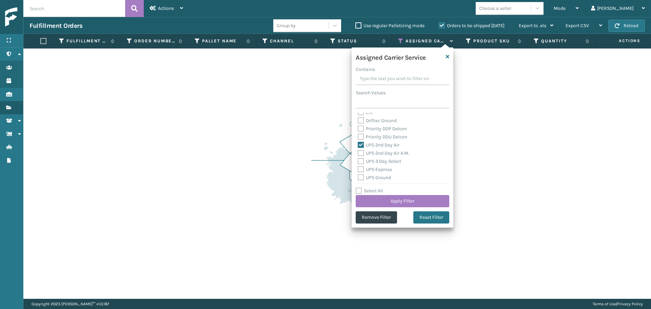
click at [377, 156] on div "UPS 2nd Day Air A.M." at bounding box center [403, 153] width 90 height 8
click at [377, 154] on label "UPS 2nd Day Air A.M." at bounding box center [384, 153] width 52 height 6
click at [358, 154] on input "UPS 2nd Day Air A.M." at bounding box center [358, 151] width 0 height 4
click at [378, 160] on label "UPS 3 Day Select" at bounding box center [379, 161] width 43 height 6
click at [358, 160] on input "UPS 3 Day Select" at bounding box center [358, 159] width 0 height 4
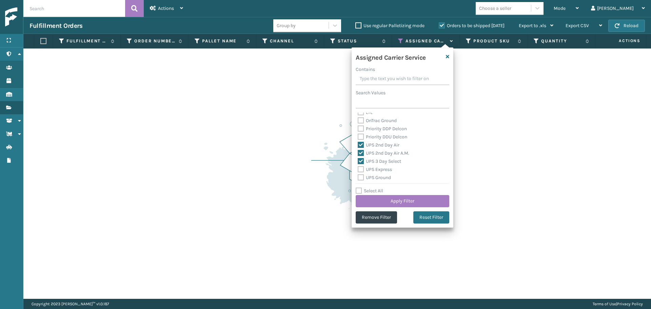
click at [380, 166] on div "UPS Express" at bounding box center [403, 170] width 90 height 8
click at [380, 172] on label "UPS Express" at bounding box center [375, 170] width 34 height 6
click at [358, 170] on input "UPS Express" at bounding box center [358, 168] width 0 height 4
click at [381, 176] on label "UPS Ground" at bounding box center [374, 178] width 33 height 6
click at [358, 176] on input "UPS Ground" at bounding box center [358, 176] width 0 height 4
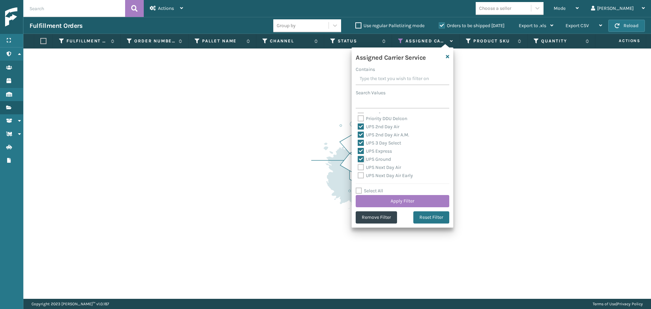
scroll to position [136, 0]
click at [371, 152] on label "UPS Next Day Air" at bounding box center [379, 152] width 43 height 6
click at [358, 152] on input "UPS Next Day Air" at bounding box center [358, 150] width 0 height 4
click at [374, 159] on label "UPS Next Day Air Early" at bounding box center [385, 160] width 55 height 6
click at [358, 159] on input "UPS Next Day Air Early" at bounding box center [358, 158] width 0 height 4
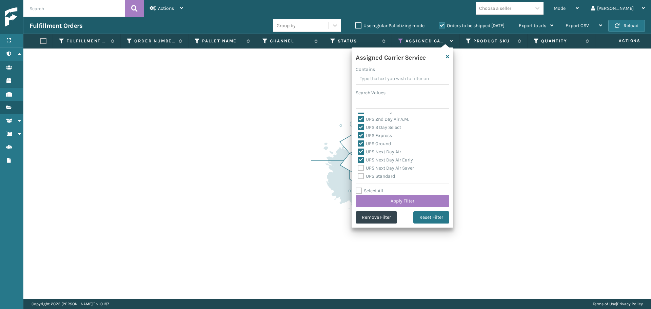
click at [375, 169] on label "UPS Next Day Air Saver" at bounding box center [386, 168] width 56 height 6
click at [358, 169] on input "UPS Next Day Air Saver" at bounding box center [358, 166] width 0 height 4
click at [376, 175] on label "UPS Standard" at bounding box center [376, 176] width 37 height 6
click at [358, 175] on input "UPS Standard" at bounding box center [358, 174] width 0 height 4
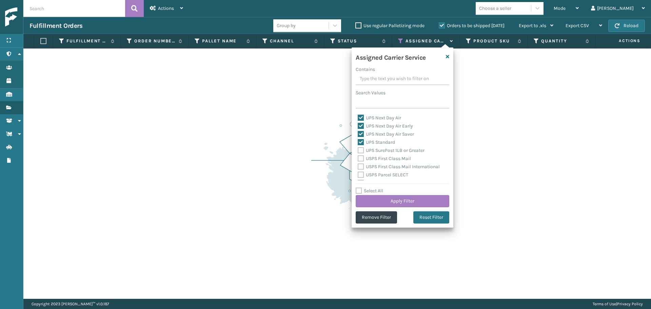
click at [374, 151] on label "UPS SurePost 1LB or Greater" at bounding box center [391, 151] width 67 height 6
click at [358, 151] on input "UPS SurePost 1LB or Greater" at bounding box center [358, 149] width 0 height 4
click at [381, 158] on label "USPS First Class Mail" at bounding box center [384, 159] width 53 height 6
click at [358, 158] on input "USPS First Class Mail" at bounding box center [358, 157] width 0 height 4
click at [392, 194] on div "Select All Apply Filter" at bounding box center [403, 197] width 94 height 20
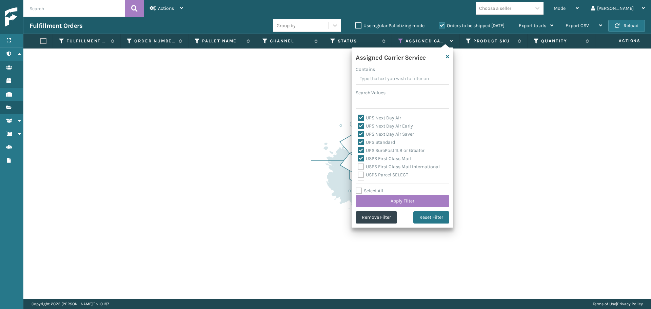
click at [381, 167] on label "USPS First Class Mail International" at bounding box center [399, 167] width 82 height 6
click at [358, 167] on input "USPS First Class Mail International" at bounding box center [358, 165] width 0 height 4
click at [382, 175] on label "USPS Parcel SELECT" at bounding box center [383, 175] width 51 height 6
click at [358, 175] on input "USPS Parcel SELECT" at bounding box center [358, 173] width 0 height 4
click at [400, 204] on button "Apply Filter" at bounding box center [403, 201] width 94 height 12
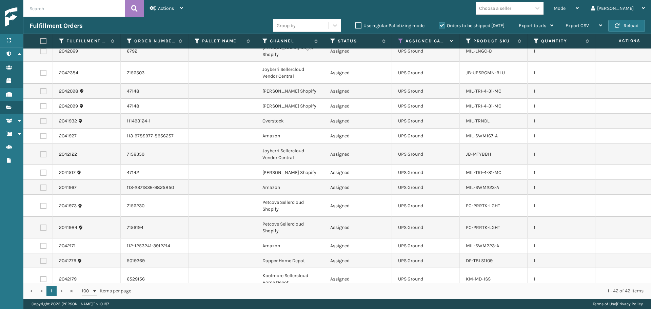
scroll to position [554, 0]
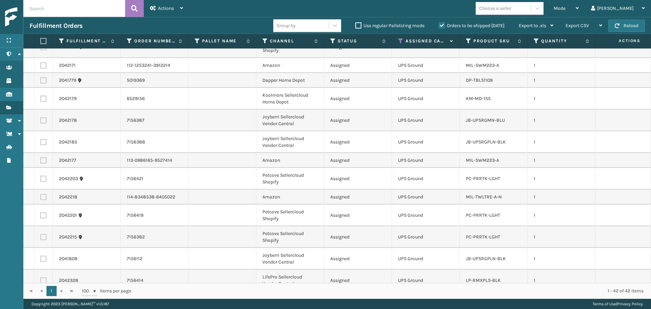
click at [519, 16] on div "Mode Regular Mode Picking Mode Labeling Mode Exit Scan Mode Choose a seller Sil…" at bounding box center [420, 8] width 462 height 17
click at [512, 7] on div "Choose a seller" at bounding box center [495, 8] width 32 height 7
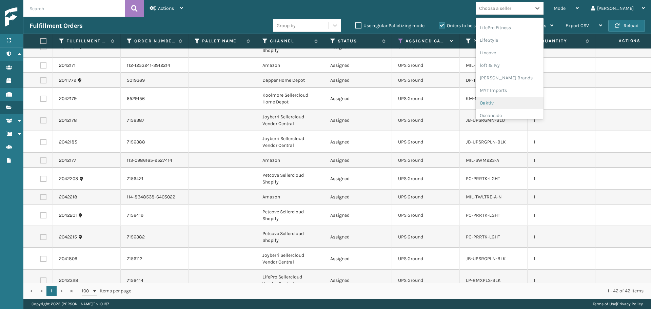
scroll to position [283, 0]
click at [517, 98] on div "Petcove" at bounding box center [510, 94] width 68 height 13
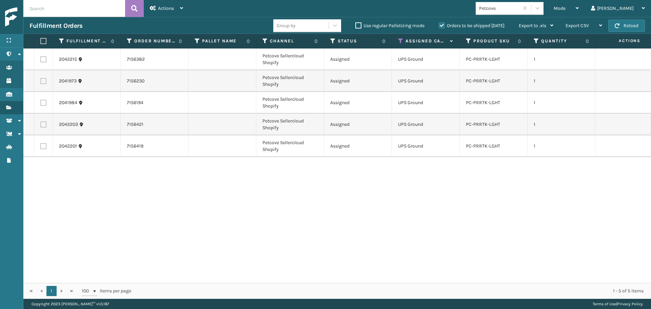
click at [44, 42] on label at bounding box center [42, 41] width 4 height 6
click at [41, 42] on input "checkbox" at bounding box center [40, 41] width 0 height 4
click at [167, 11] on span "Actions" at bounding box center [166, 8] width 16 height 6
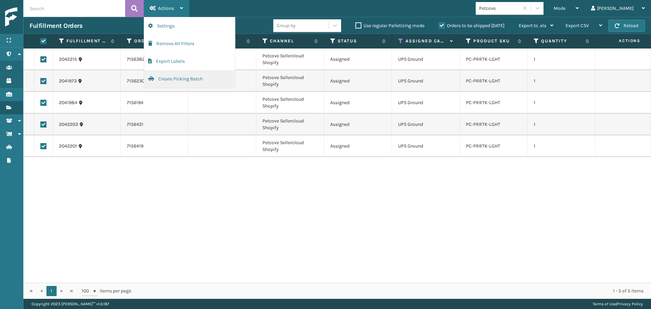
click at [208, 79] on button "Create Picking Batch" at bounding box center [189, 79] width 91 height 18
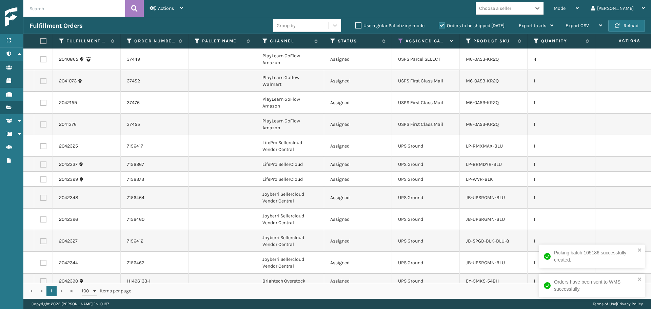
click at [512, 5] on div "Choose a seller" at bounding box center [495, 8] width 32 height 7
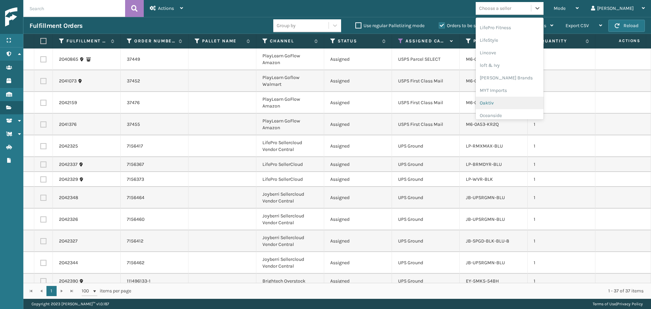
scroll to position [328, 0]
click at [523, 65] on div "PlayLearn" at bounding box center [510, 61] width 68 height 13
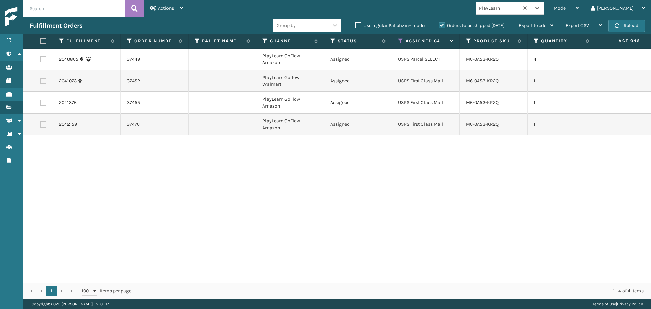
click at [44, 40] on label at bounding box center [42, 41] width 4 height 6
click at [41, 40] on input "checkbox" at bounding box center [40, 41] width 0 height 4
drag, startPoint x: 157, startPoint y: 11, endPoint x: 160, endPoint y: 24, distance: 13.4
click at [157, 12] on div "Actions" at bounding box center [166, 8] width 33 height 17
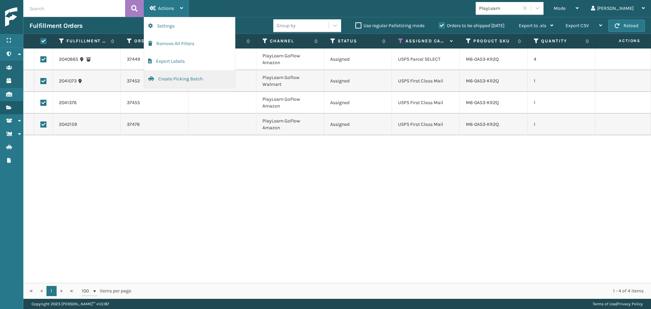
drag, startPoint x: 179, startPoint y: 81, endPoint x: 166, endPoint y: 77, distance: 14.2
click at [166, 77] on button "Create Picking Batch" at bounding box center [189, 79] width 91 height 18
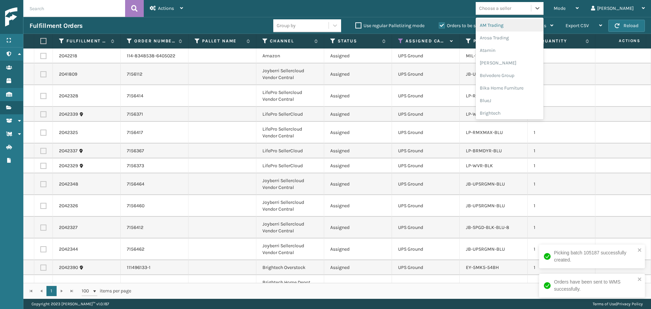
click at [512, 7] on div "Choose a seller" at bounding box center [495, 8] width 32 height 7
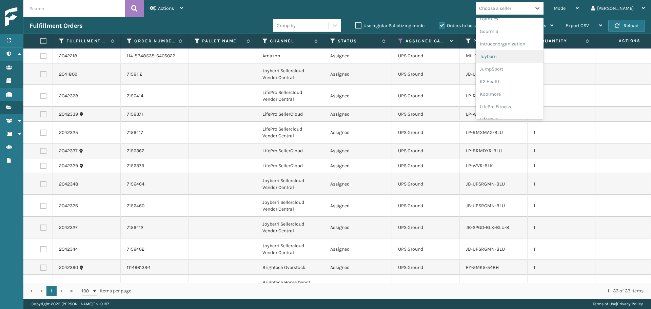
click at [516, 58] on div "Joyberri" at bounding box center [510, 56] width 68 height 13
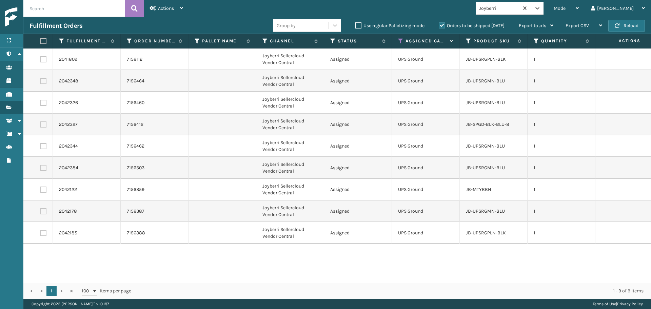
click at [42, 41] on label at bounding box center [42, 41] width 4 height 6
click at [41, 41] on input "checkbox" at bounding box center [40, 41] width 0 height 4
click at [164, 8] on span "Actions" at bounding box center [166, 8] width 16 height 6
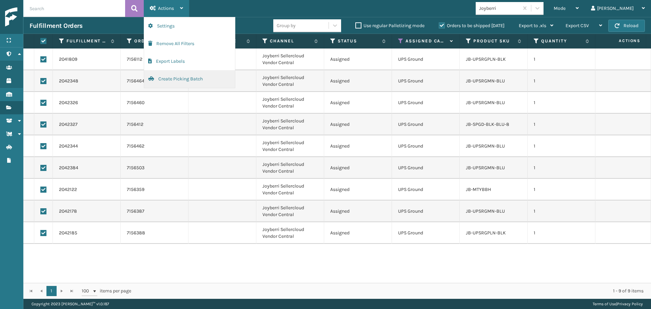
click at [183, 79] on button "Create Picking Batch" at bounding box center [189, 79] width 91 height 18
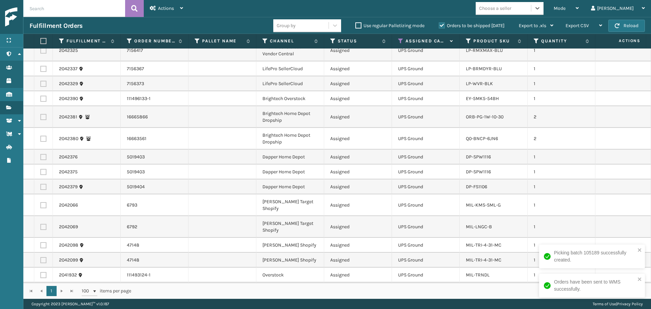
scroll to position [163, 0]
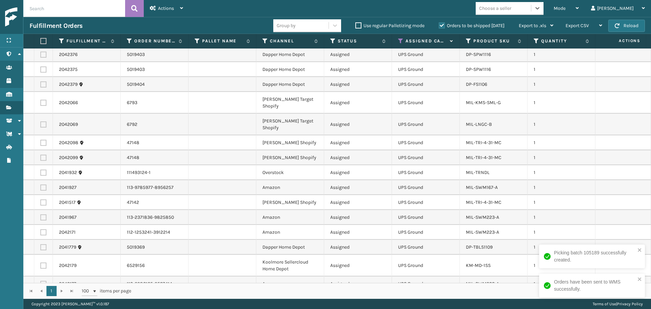
click at [512, 9] on div "Choose a seller" at bounding box center [495, 8] width 32 height 7
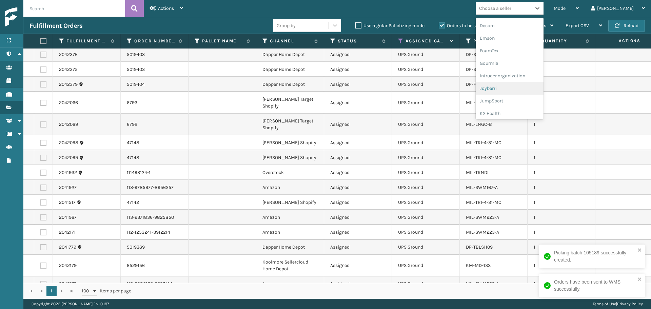
scroll to position [215, 0]
click at [526, 114] on div "Milliard Brands" at bounding box center [510, 111] width 68 height 13
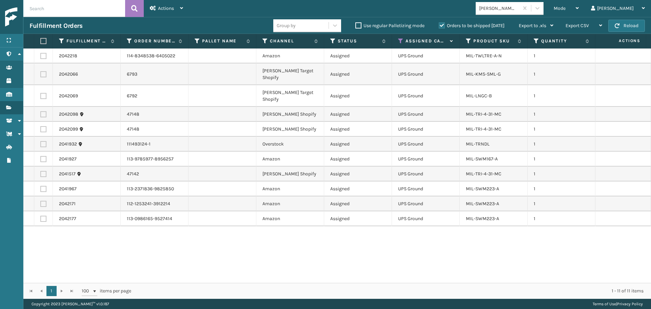
click at [43, 43] on label at bounding box center [42, 41] width 4 height 6
click at [41, 43] on input "checkbox" at bounding box center [40, 41] width 0 height 4
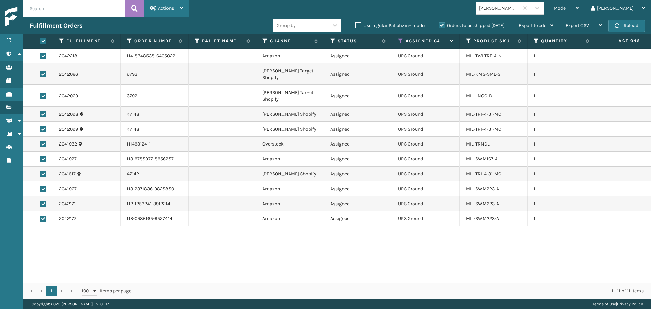
click at [169, 8] on span "Actions" at bounding box center [166, 8] width 16 height 6
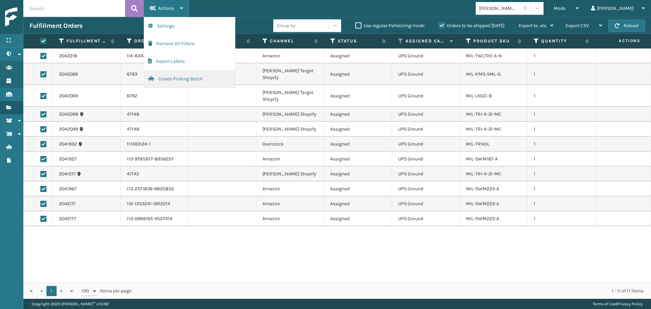
click at [180, 80] on button "Create Picking Batch" at bounding box center [189, 79] width 91 height 18
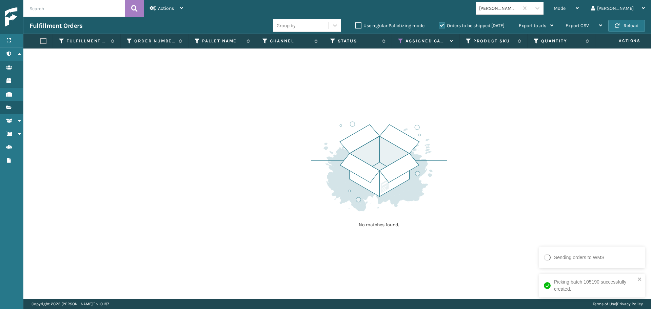
click at [520, 7] on div "Milliard Brands" at bounding box center [499, 8] width 40 height 7
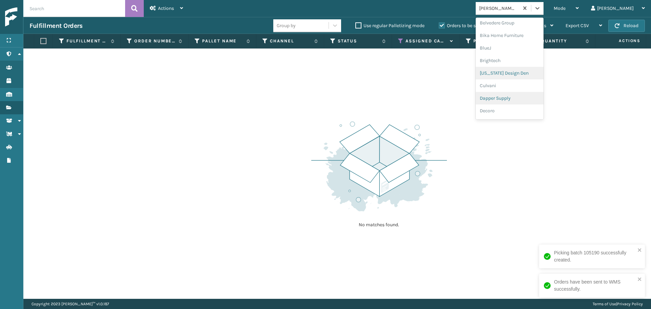
scroll to position [68, 0]
click at [523, 88] on div "Dapper Supply" at bounding box center [510, 83] width 68 height 13
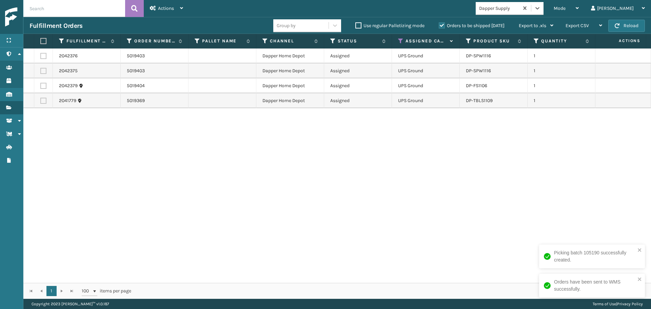
click at [43, 39] on label at bounding box center [42, 41] width 4 height 6
click at [41, 39] on input "checkbox" at bounding box center [40, 41] width 0 height 4
click at [161, 6] on span "Actions" at bounding box center [166, 8] width 16 height 6
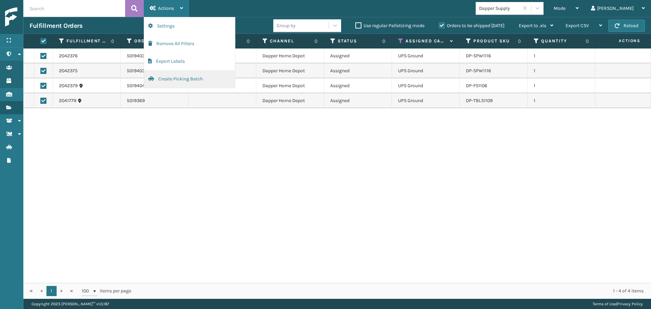
click at [177, 77] on button "Create Picking Batch" at bounding box center [189, 79] width 91 height 18
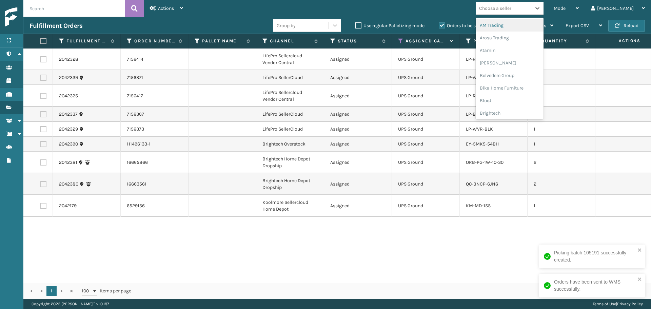
click at [512, 8] on div "Choose a seller" at bounding box center [495, 8] width 32 height 7
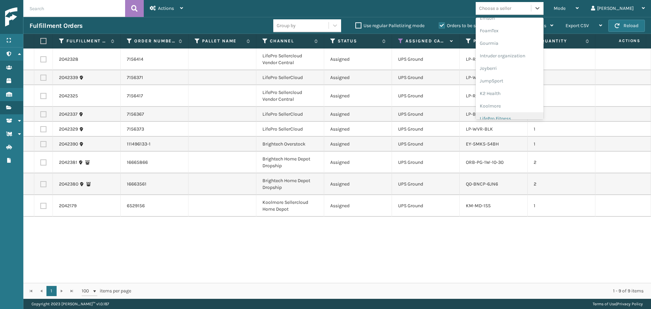
scroll to position [170, 0]
click at [531, 107] on div "LifePro Fitness" at bounding box center [510, 106] width 68 height 13
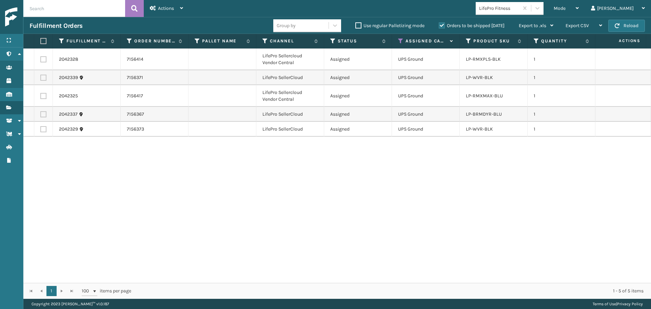
click at [42, 42] on label at bounding box center [42, 41] width 4 height 6
click at [41, 42] on input "checkbox" at bounding box center [40, 41] width 0 height 4
click at [169, 12] on div "Actions" at bounding box center [166, 8] width 33 height 17
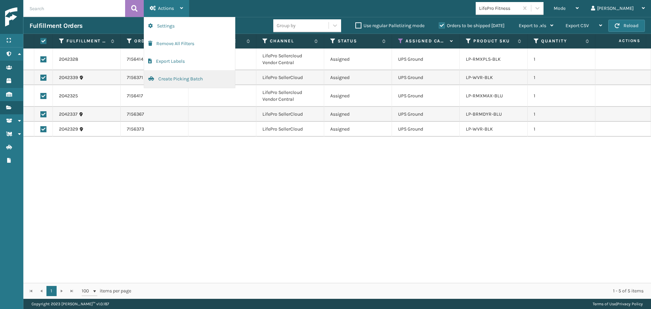
click at [184, 76] on button "Create Picking Batch" at bounding box center [189, 79] width 91 height 18
